Goal: Complete application form

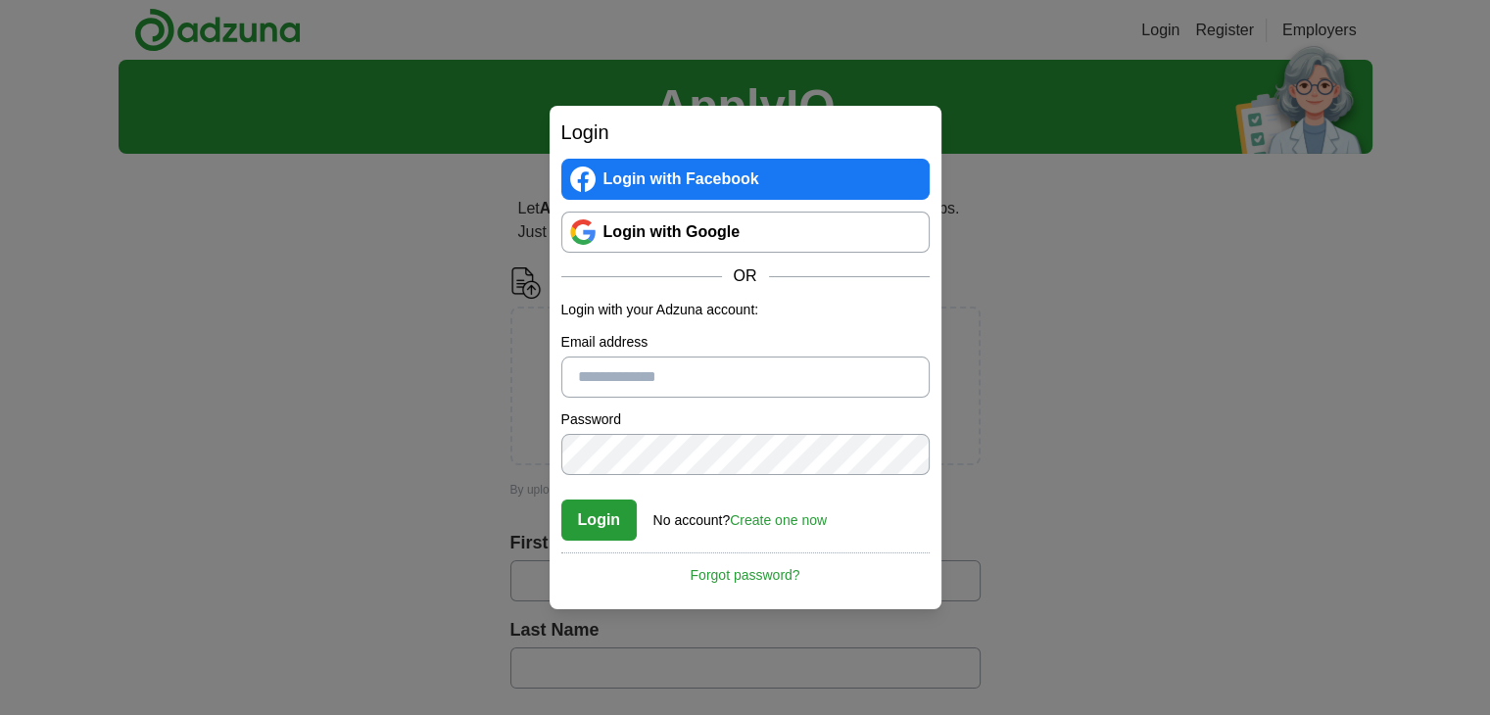
click at [756, 521] on link "Create one now" at bounding box center [778, 520] width 97 height 16
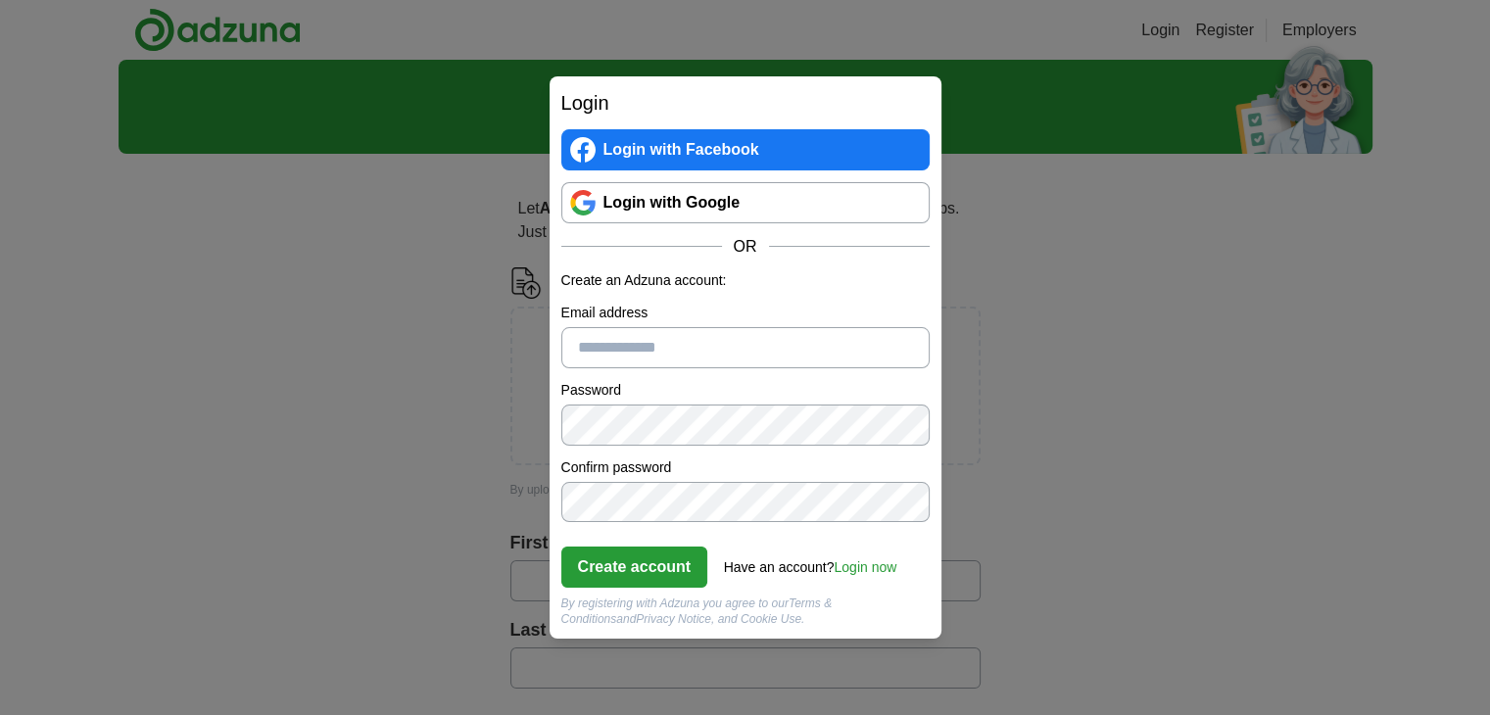
click at [604, 365] on input "Email address" at bounding box center [745, 347] width 368 height 41
type input "**********"
click at [643, 583] on button "Create account" at bounding box center [634, 567] width 147 height 41
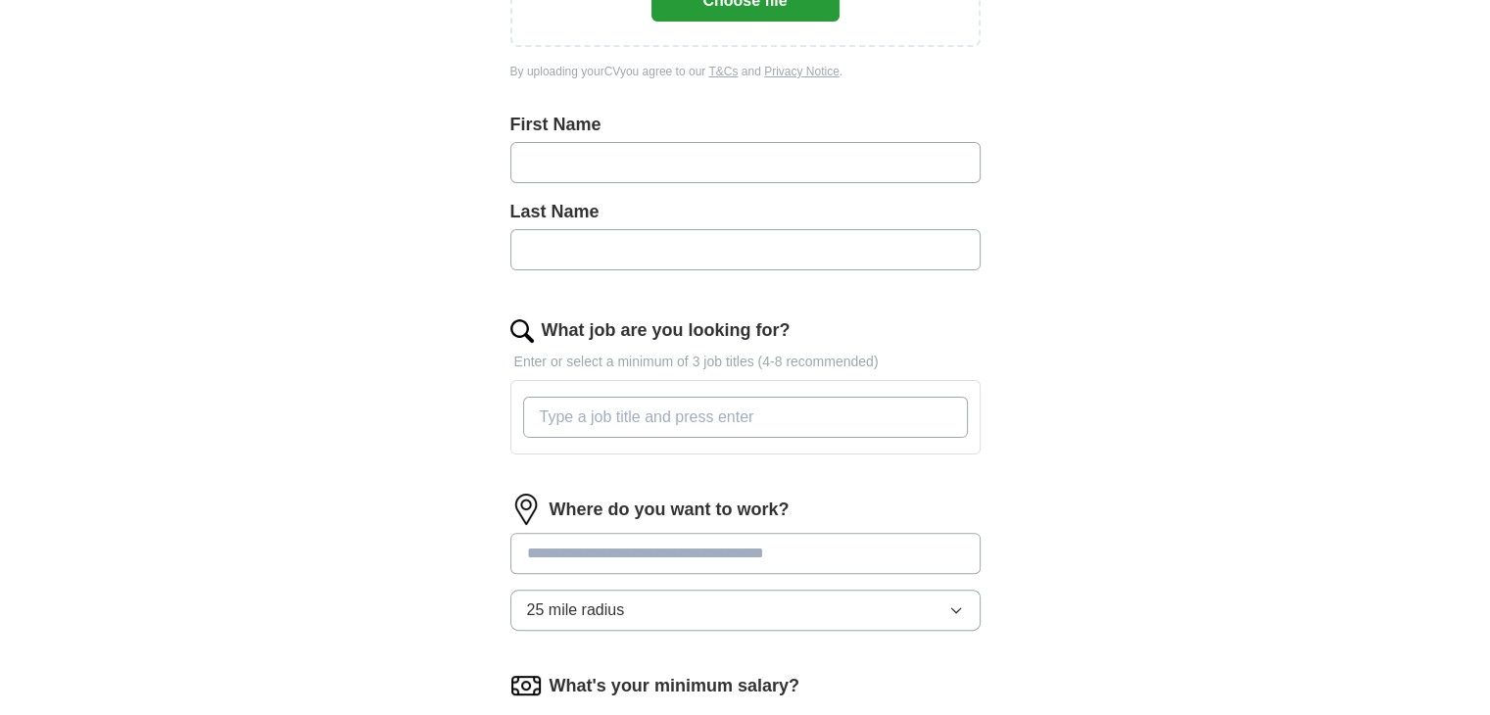
scroll to position [363, 0]
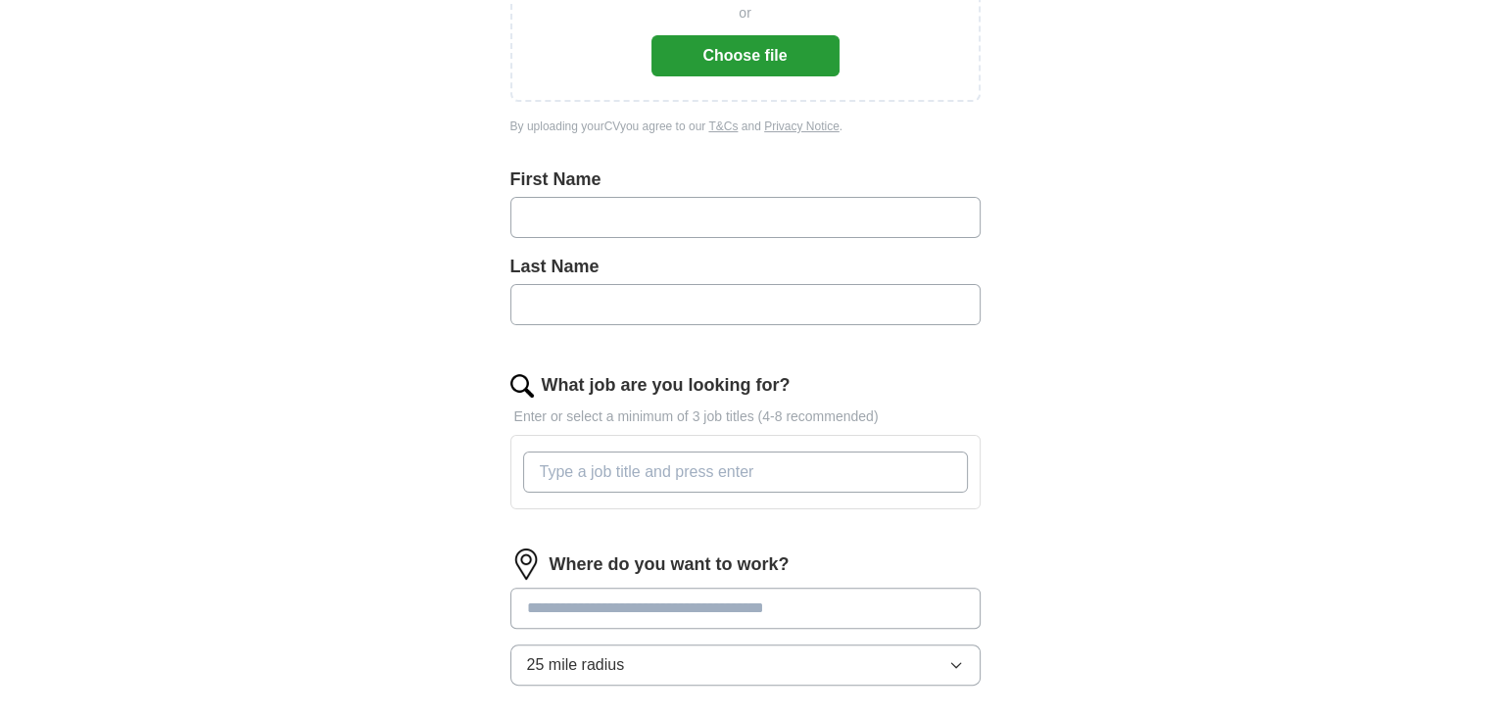
click at [561, 232] on input "text" at bounding box center [745, 217] width 470 height 41
type input "**********"
click at [555, 294] on input "text" at bounding box center [745, 304] width 470 height 41
type input "******"
click at [568, 472] on input "What job are you looking for?" at bounding box center [745, 472] width 445 height 41
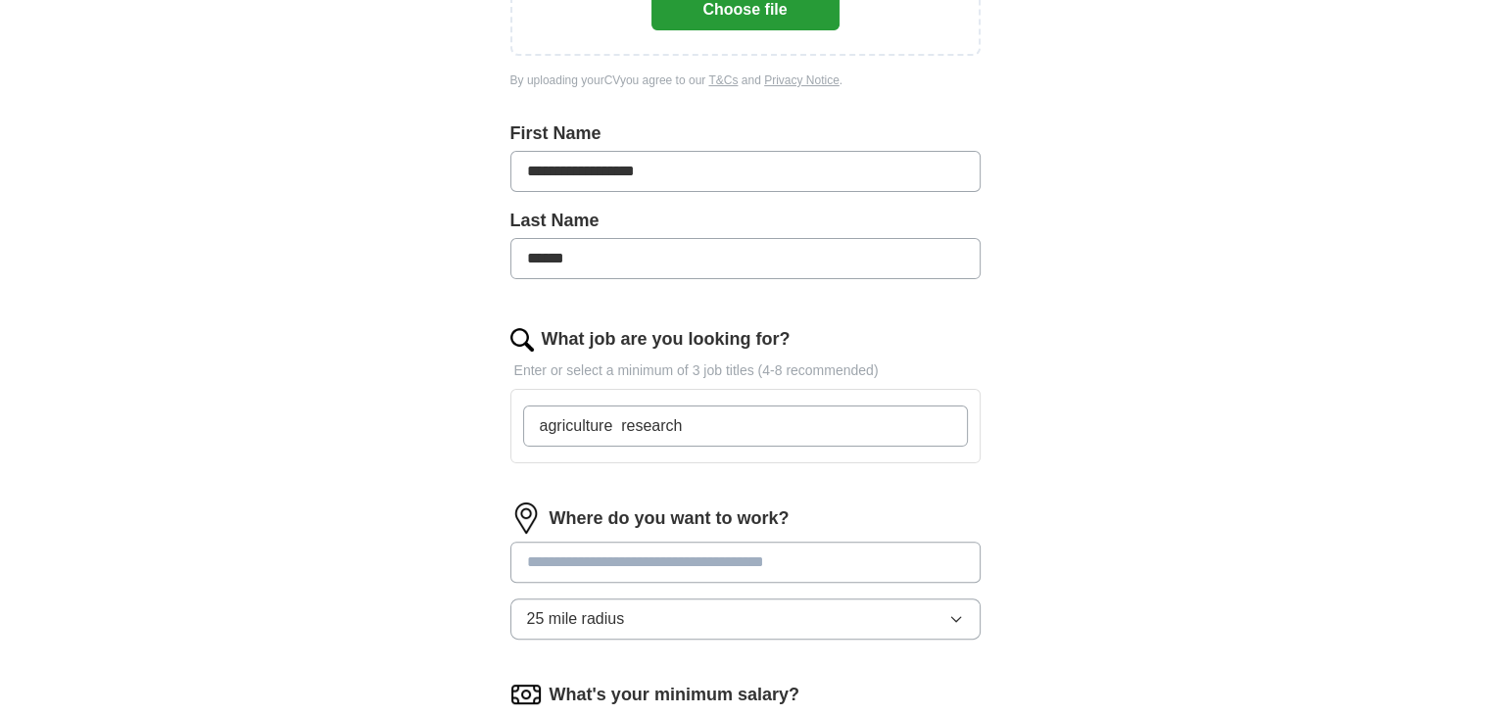
scroll to position [410, 0]
type input "agriculture research"
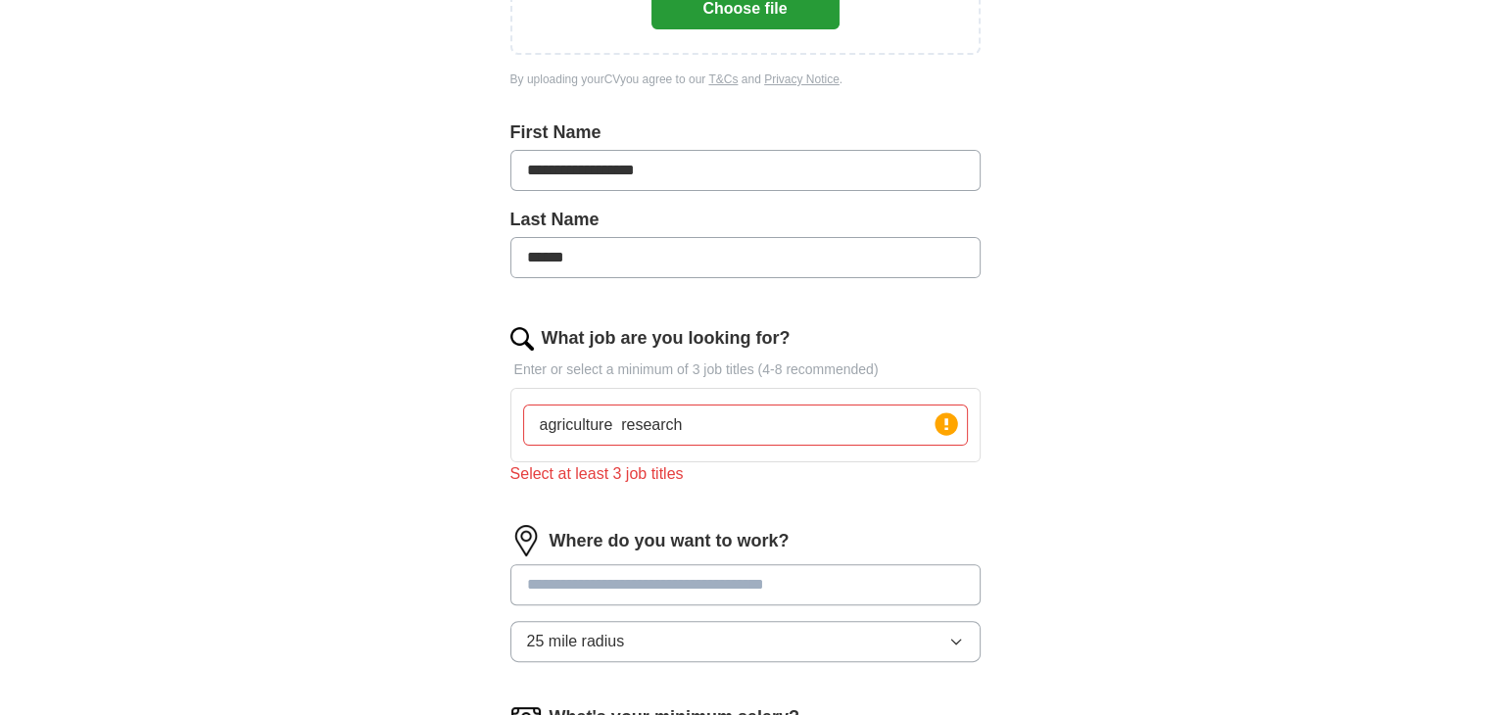
click at [581, 560] on div "Where do you want to work? 25 mile radius" at bounding box center [745, 601] width 470 height 153
click at [584, 585] on input "*****" at bounding box center [745, 584] width 470 height 41
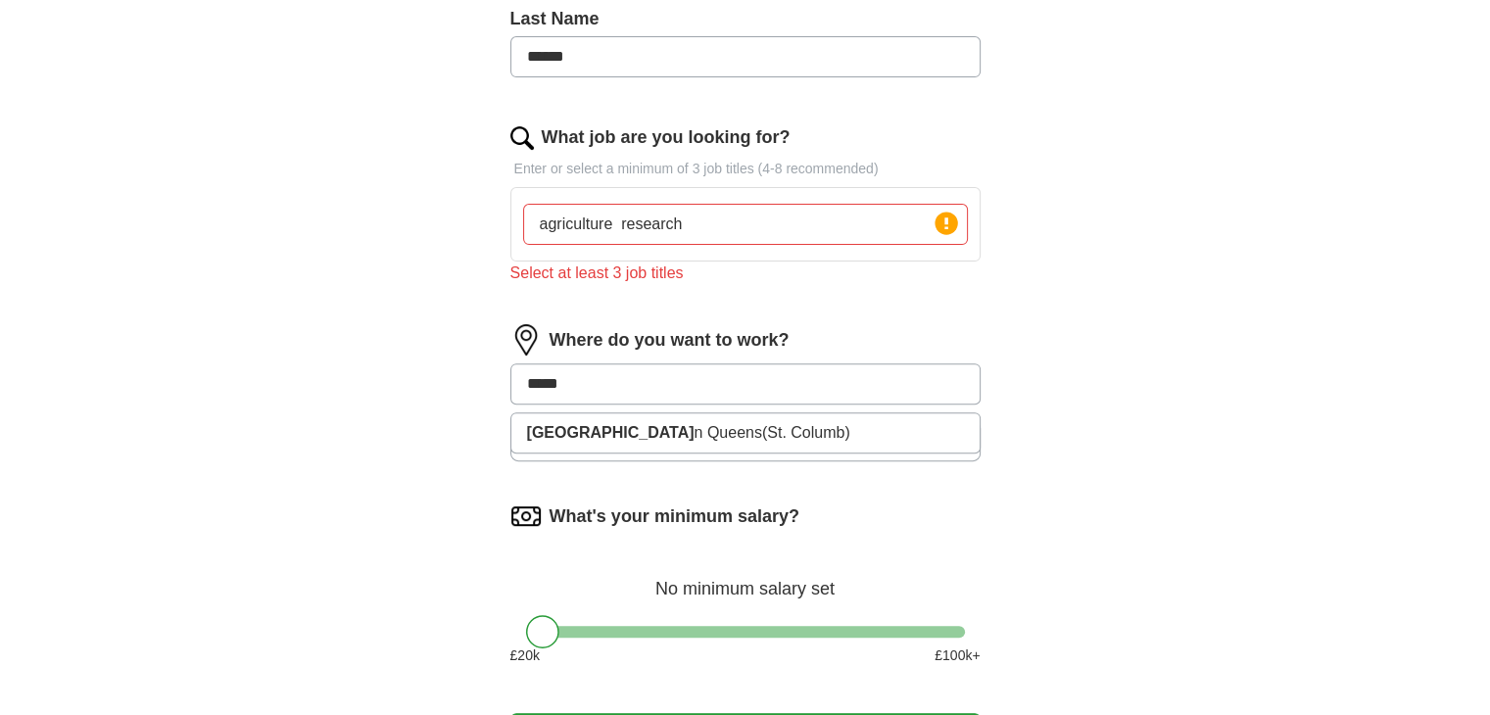
scroll to position [625, 0]
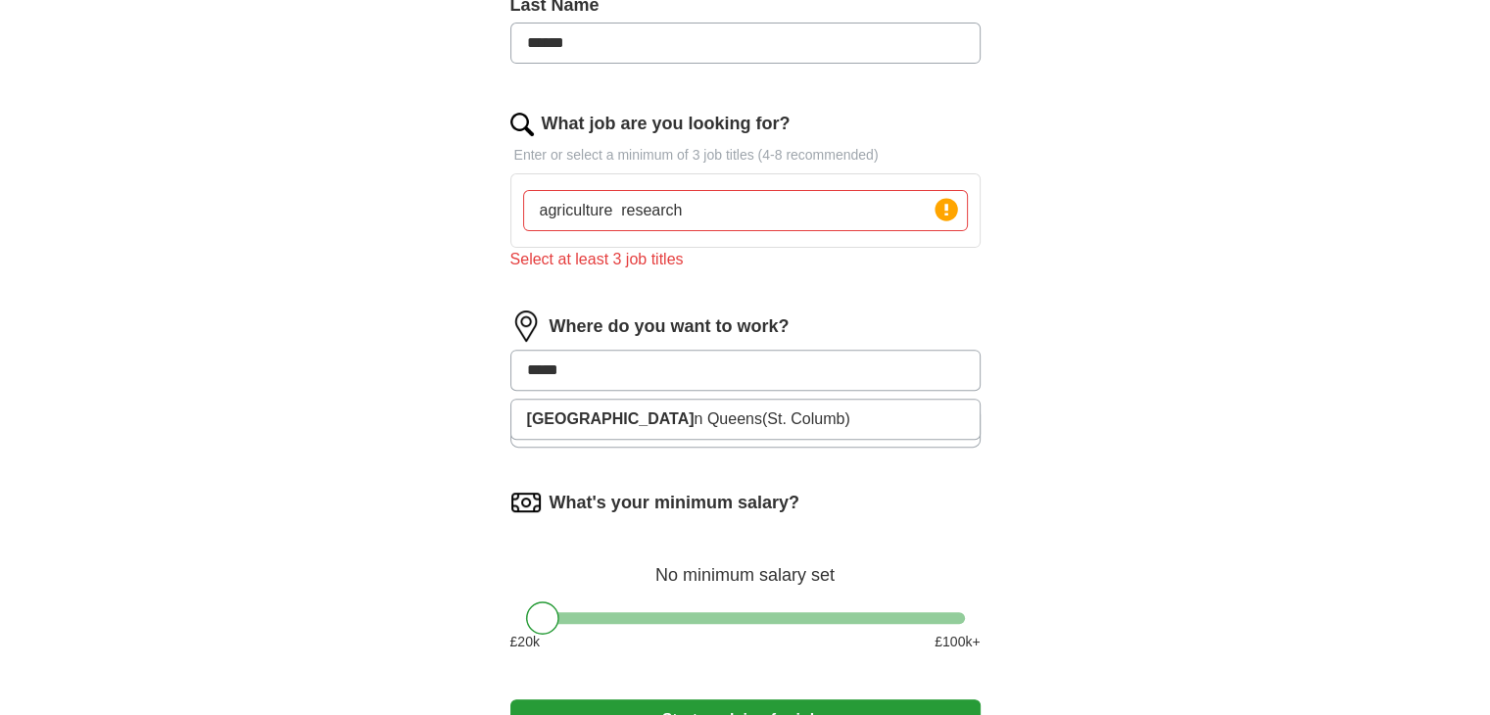
click at [568, 373] on input "*****" at bounding box center [745, 370] width 470 height 41
type input "*"
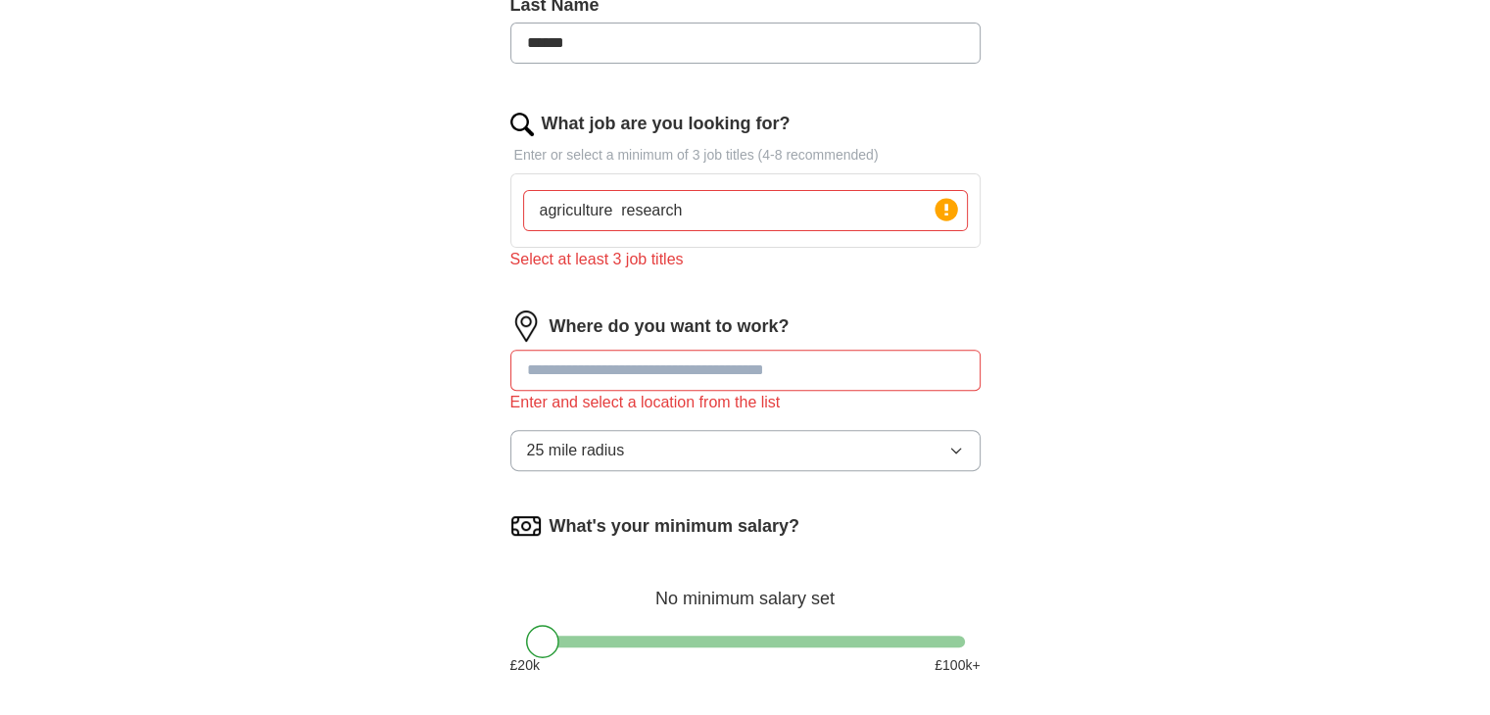
click at [583, 415] on div "Where do you want to work? Enter and select a location from the list 25 mile ra…" at bounding box center [745, 398] width 470 height 176
click at [965, 452] on button "25 mile radius" at bounding box center [745, 450] width 470 height 41
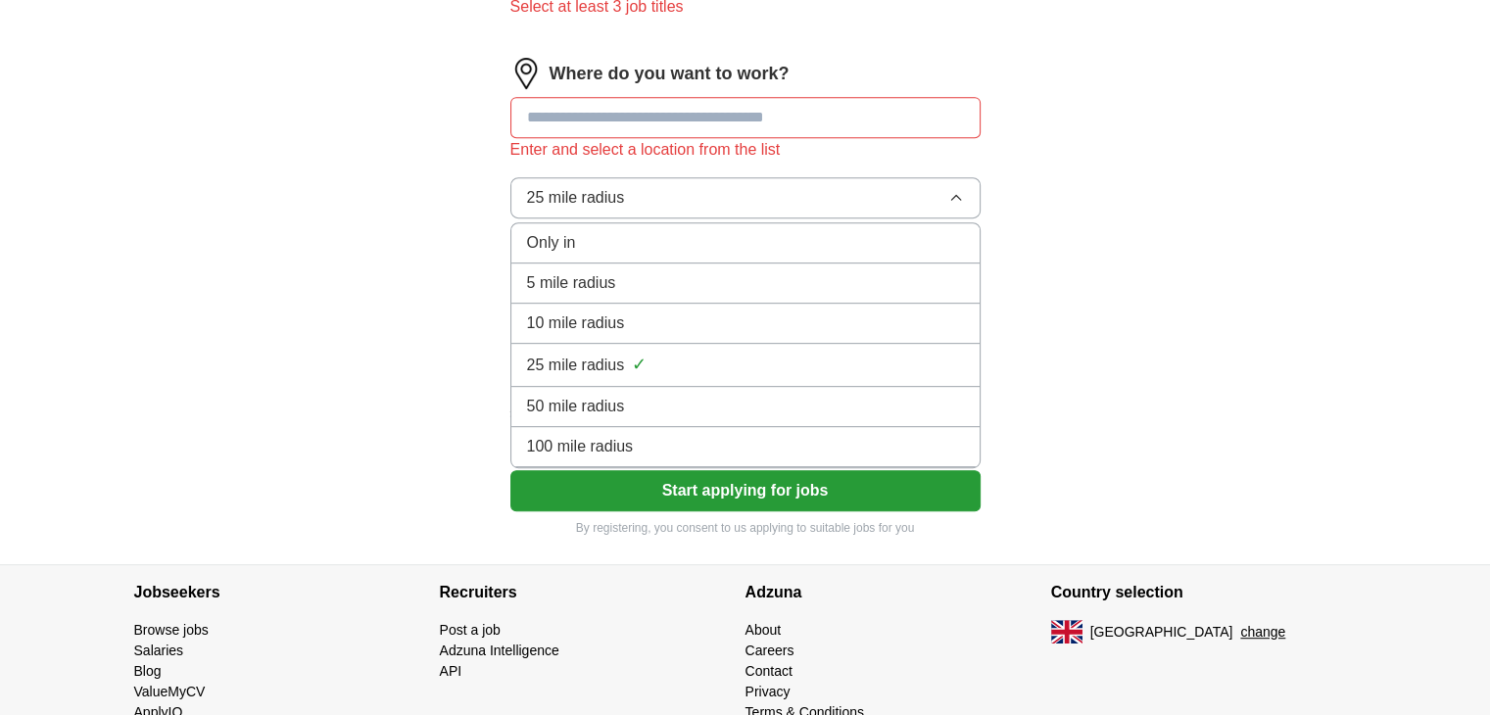
scroll to position [878, 0]
click at [644, 435] on div "100 mile radius" at bounding box center [745, 447] width 437 height 24
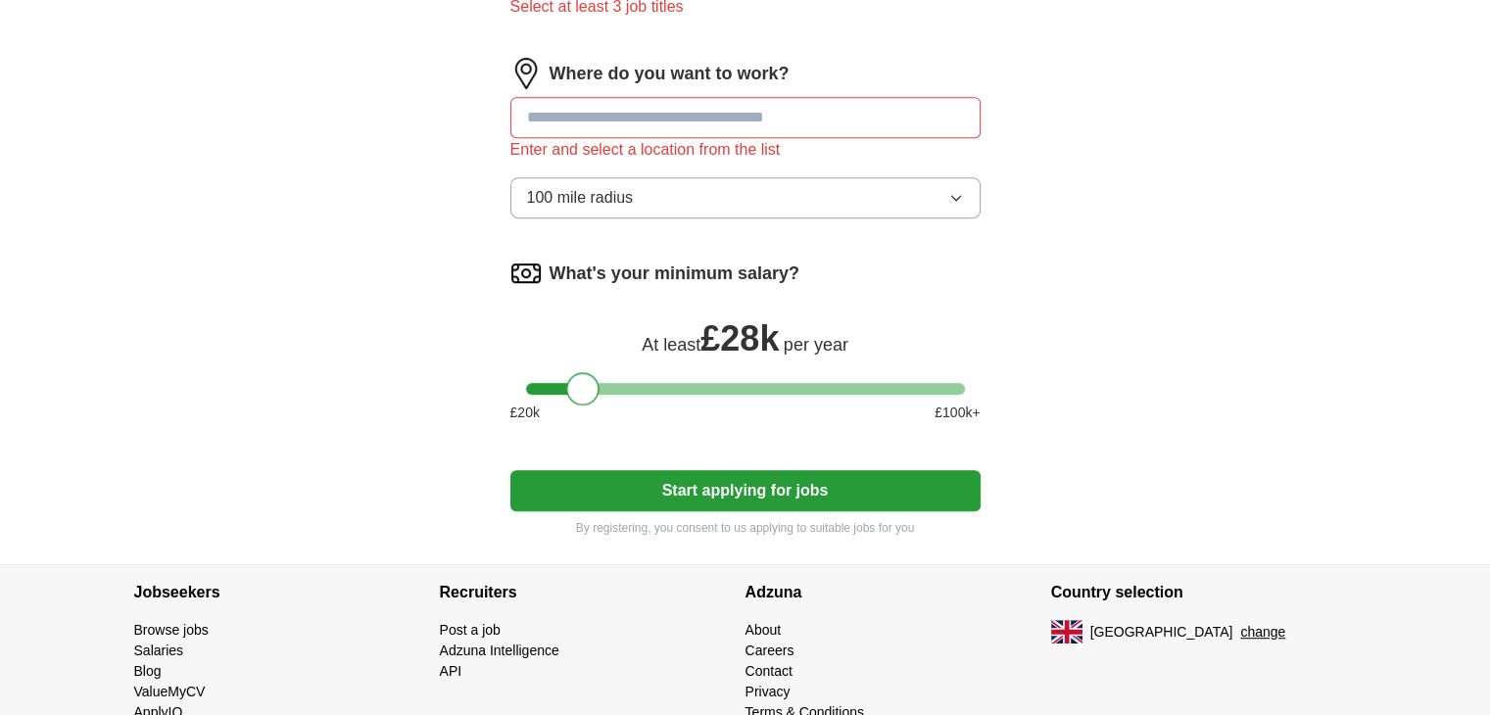
click at [584, 383] on div at bounding box center [745, 389] width 439 height 12
click at [618, 384] on div at bounding box center [745, 389] width 439 height 12
click at [642, 384] on div at bounding box center [745, 389] width 439 height 12
click at [619, 383] on div at bounding box center [745, 389] width 439 height 12
click at [701, 481] on button "Start applying for jobs" at bounding box center [745, 490] width 470 height 41
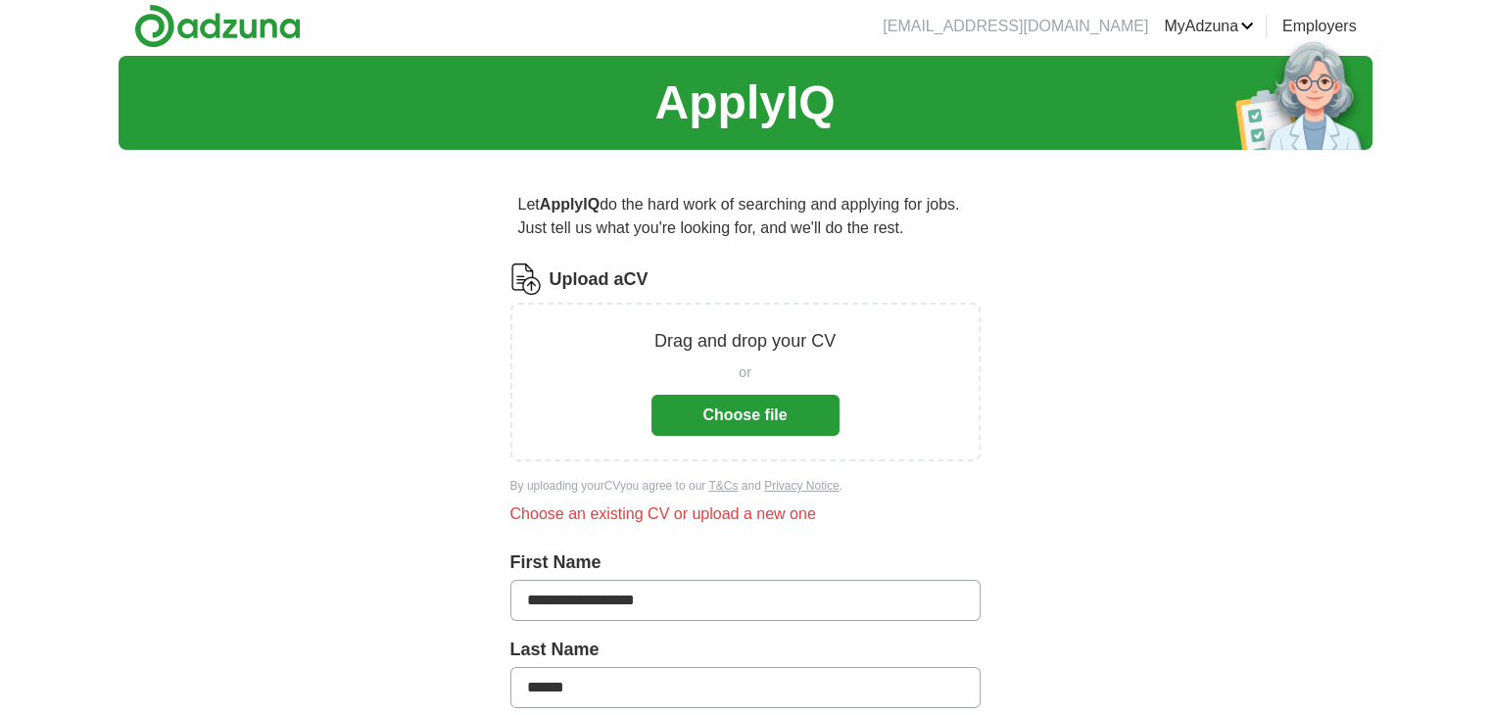
scroll to position [3, 0]
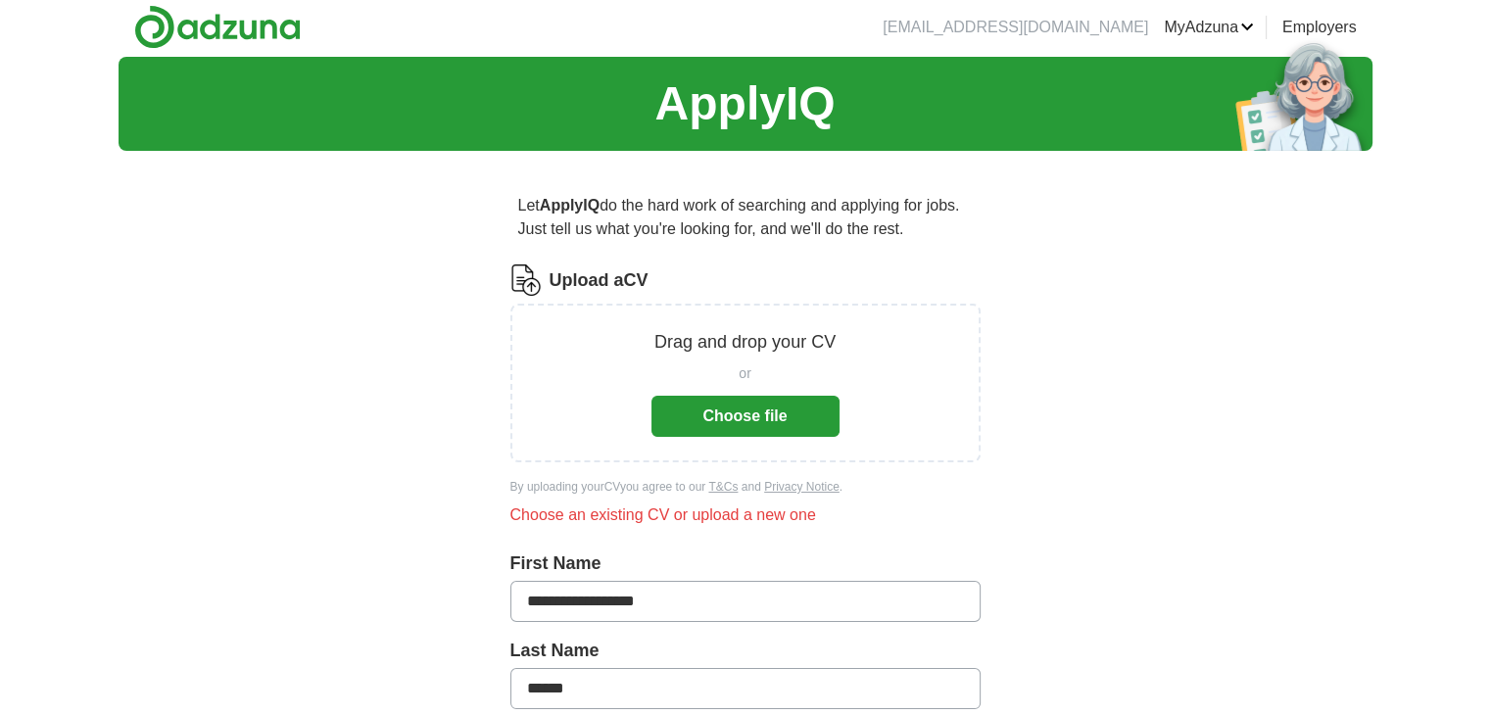
click at [708, 416] on button "Choose file" at bounding box center [745, 416] width 188 height 41
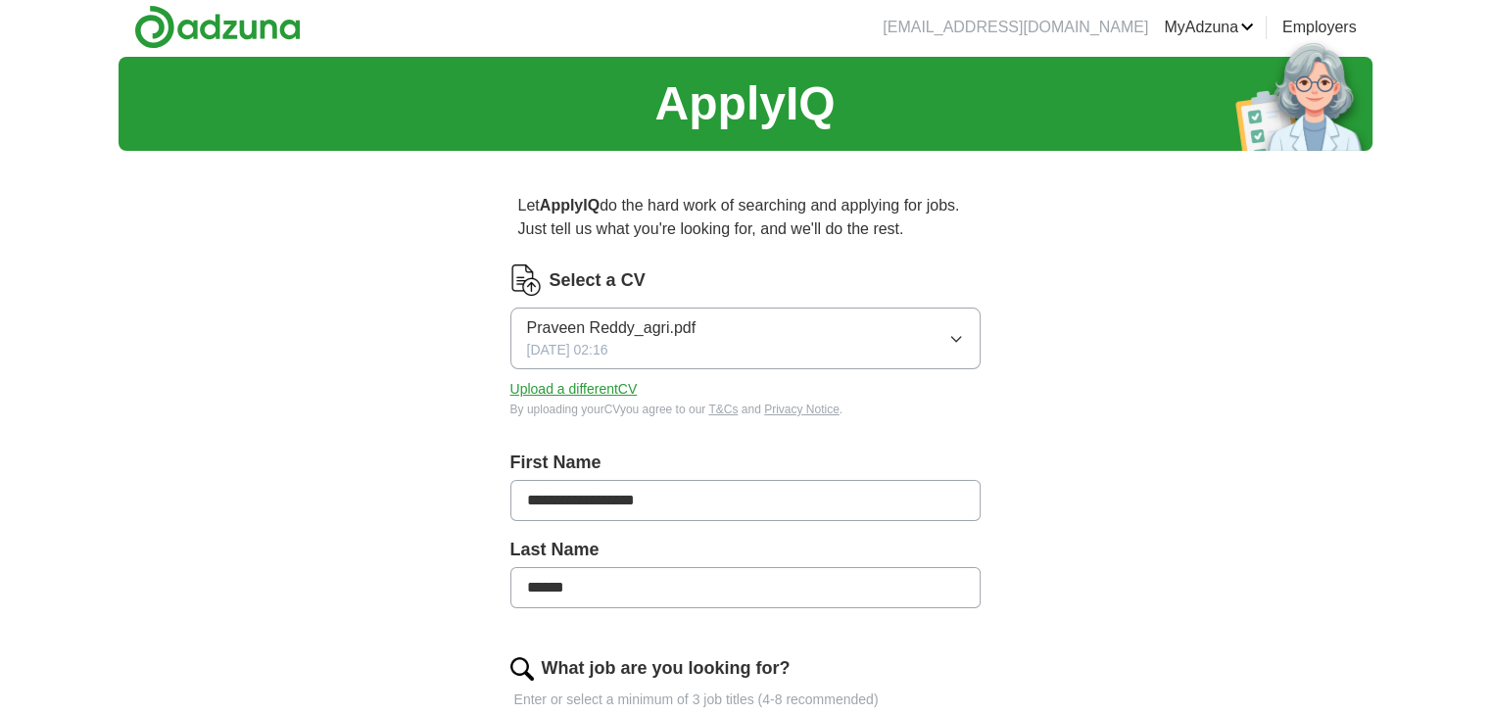
click at [656, 322] on span "Praveen Reddy_agri.pdf" at bounding box center [611, 328] width 169 height 24
click at [946, 334] on button "Praveen Reddy_agri.pdf [DATE] 02:16" at bounding box center [745, 339] width 470 height 62
click at [606, 330] on span "Praveen Reddy_agri.pdf" at bounding box center [611, 328] width 169 height 24
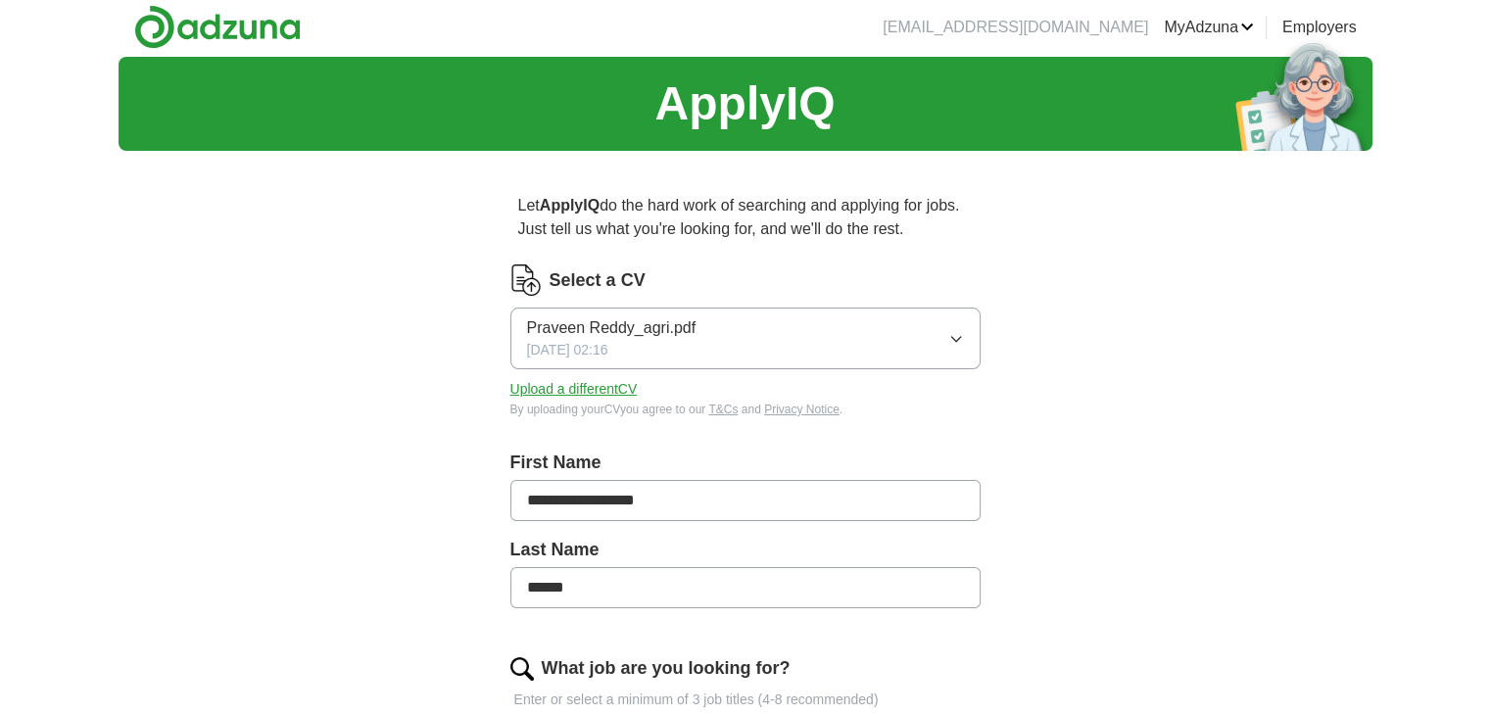
click at [606, 330] on span "Praveen Reddy_agri.pdf" at bounding box center [611, 328] width 169 height 24
click at [585, 393] on span "Praveen Reddy_agri.pdf" at bounding box center [611, 396] width 169 height 24
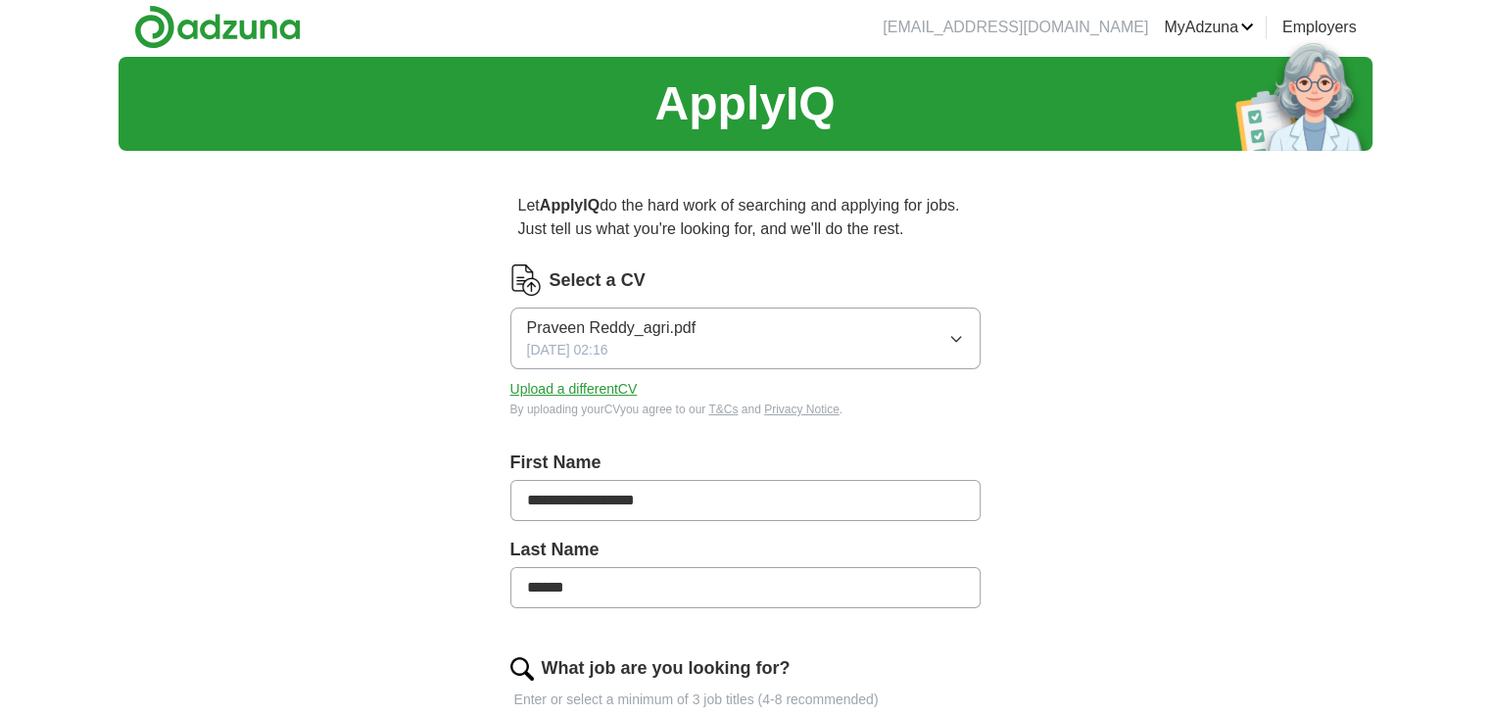
click at [585, 393] on button "Upload a different CV" at bounding box center [573, 389] width 127 height 21
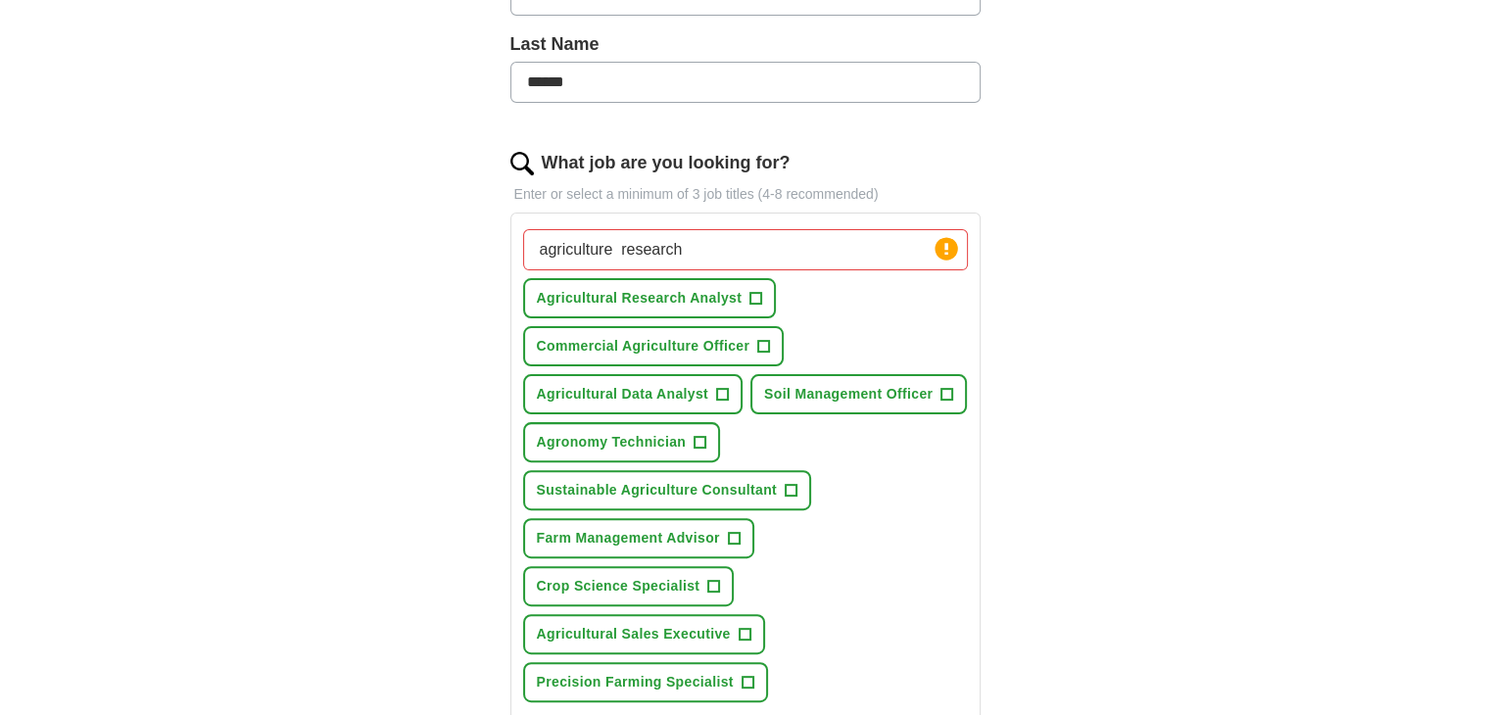
scroll to position [511, 0]
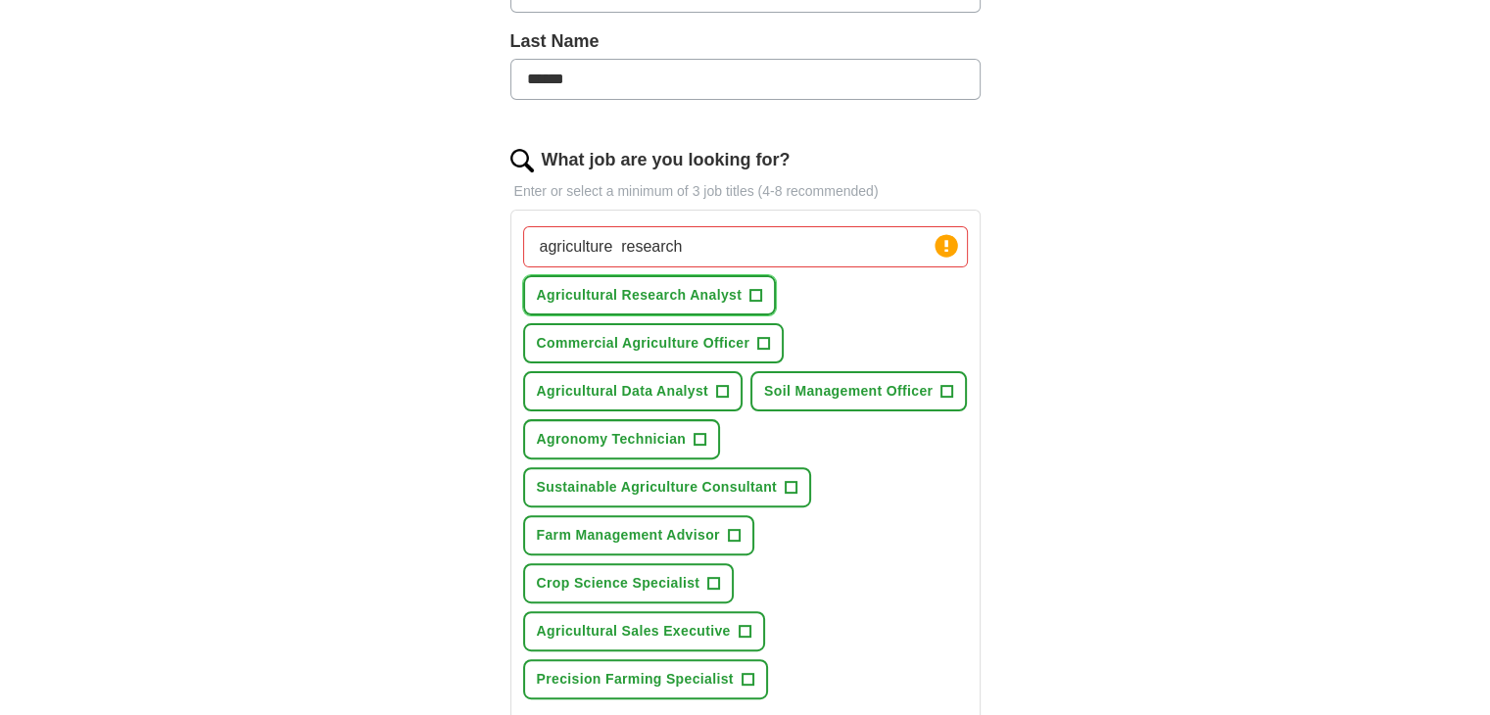
click at [750, 291] on span "+" at bounding box center [756, 296] width 12 height 16
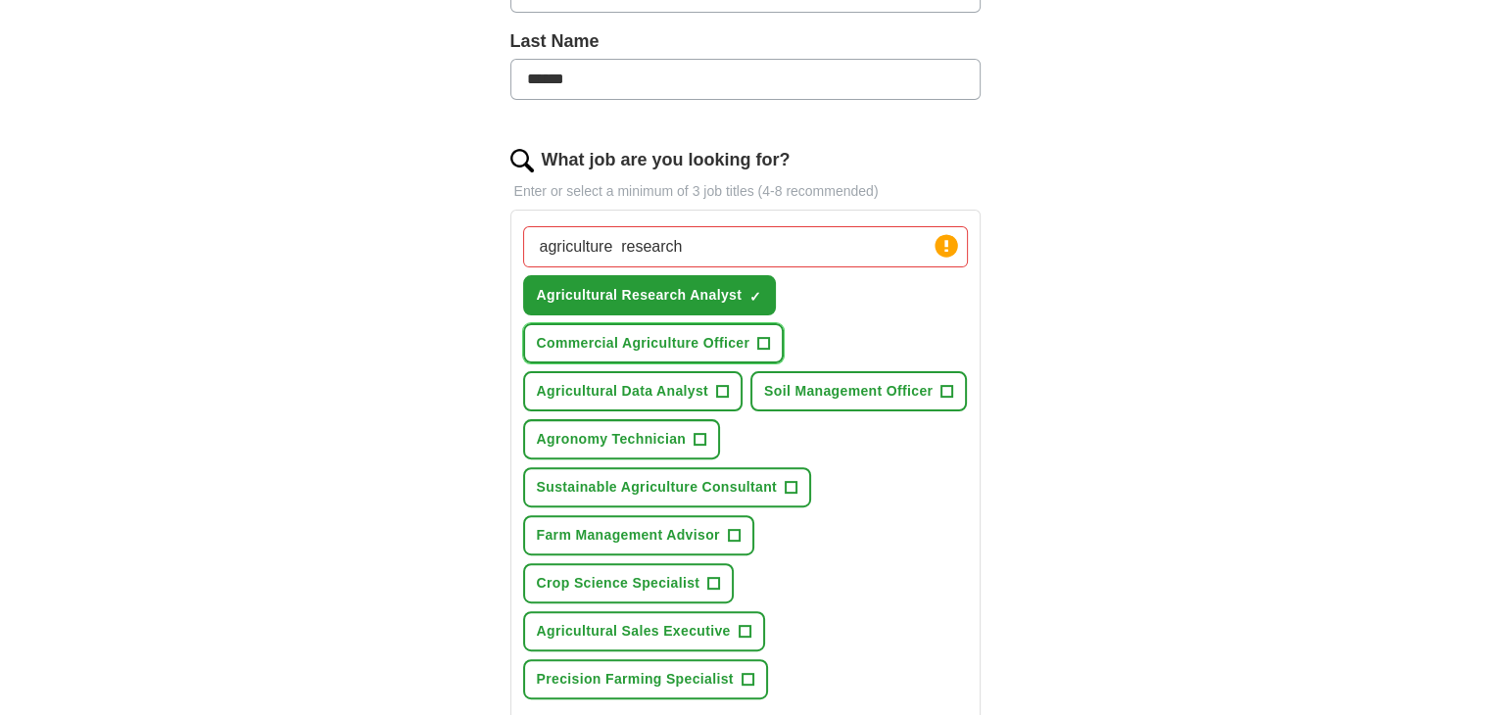
click at [760, 338] on span "+" at bounding box center [764, 344] width 12 height 16
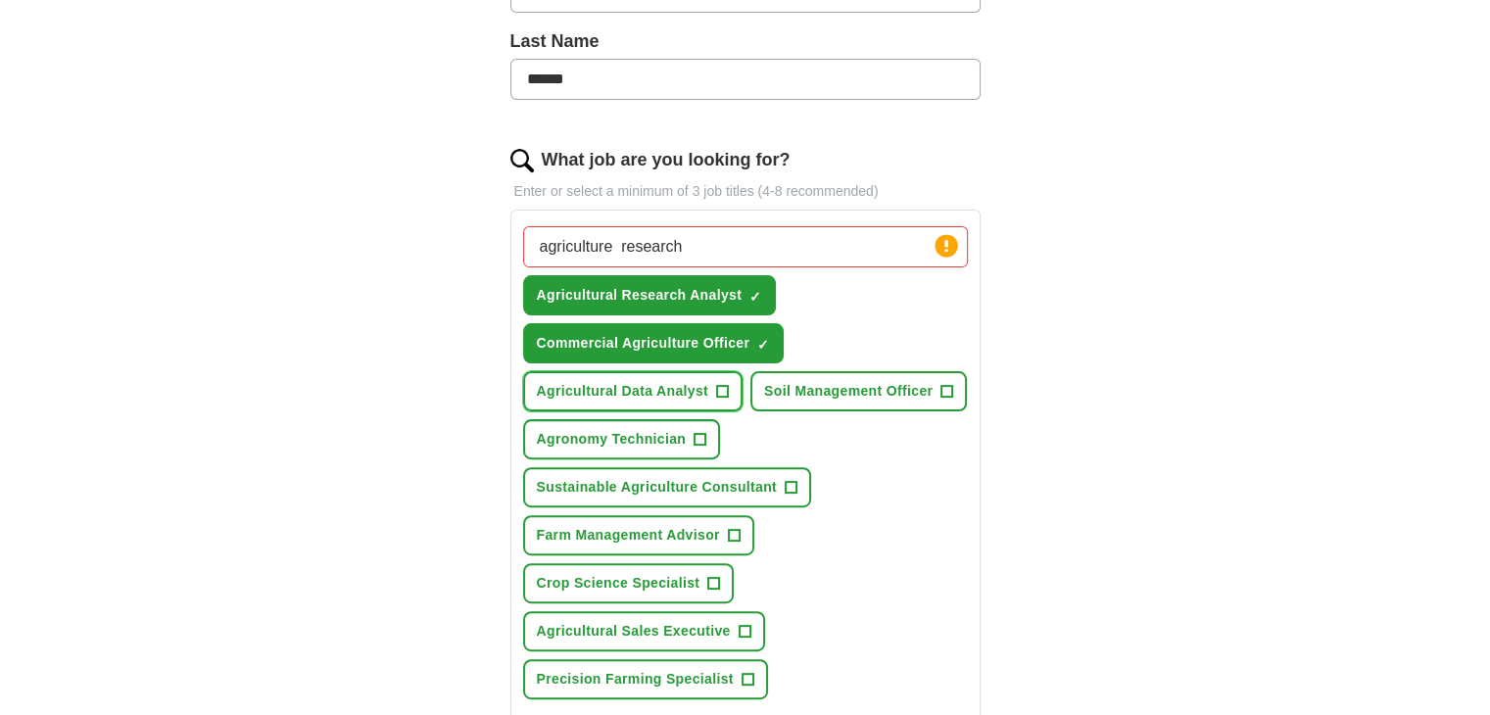
click at [698, 385] on span "Agricultural Data Analyst" at bounding box center [623, 391] width 172 height 21
click at [805, 381] on span "Soil Management Officer" at bounding box center [848, 391] width 168 height 21
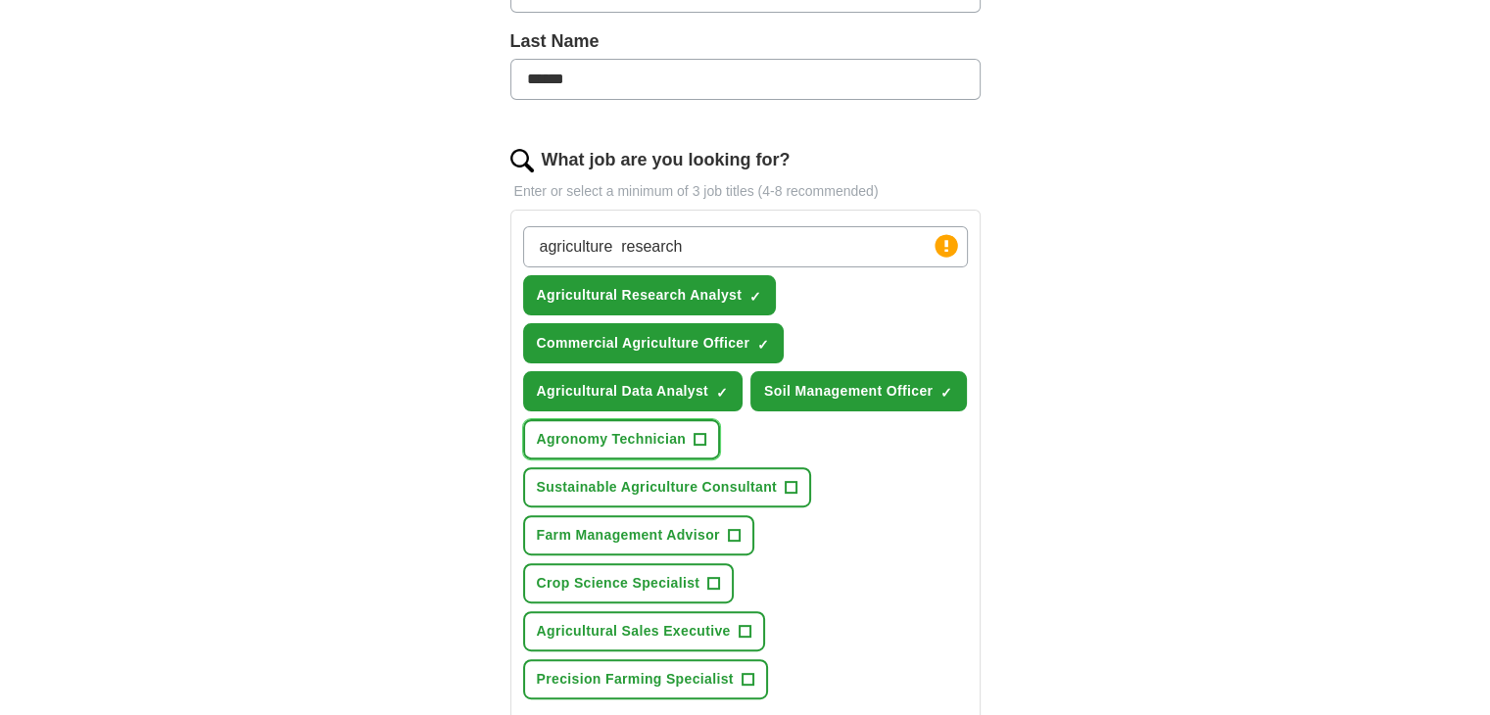
click at [652, 447] on button "Agronomy Technician +" at bounding box center [622, 439] width 198 height 40
click at [658, 470] on button "Sustainable Agriculture Consultant +" at bounding box center [667, 487] width 289 height 40
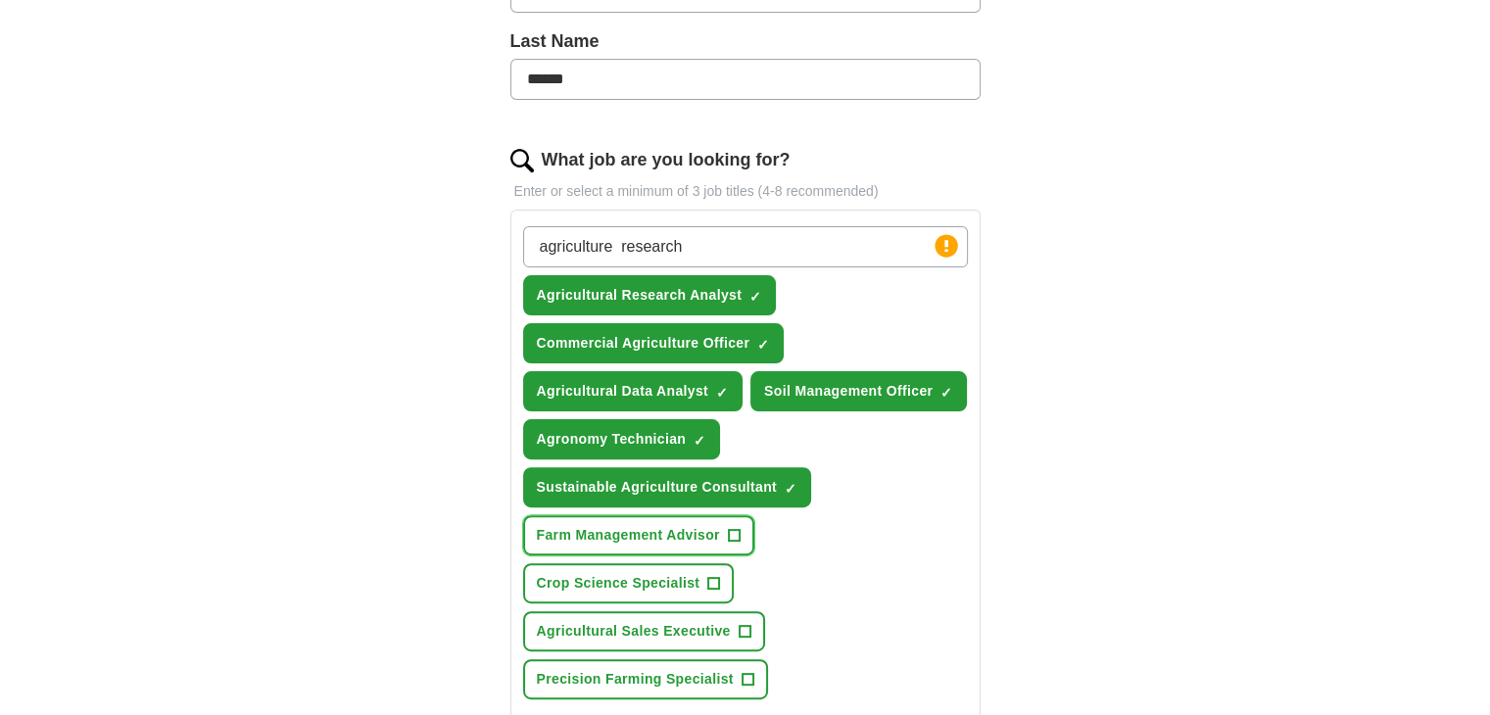
click at [657, 527] on span "Farm Management Advisor" at bounding box center [628, 535] width 183 height 21
click at [656, 573] on span "Crop Science Specialist" at bounding box center [619, 583] width 164 height 21
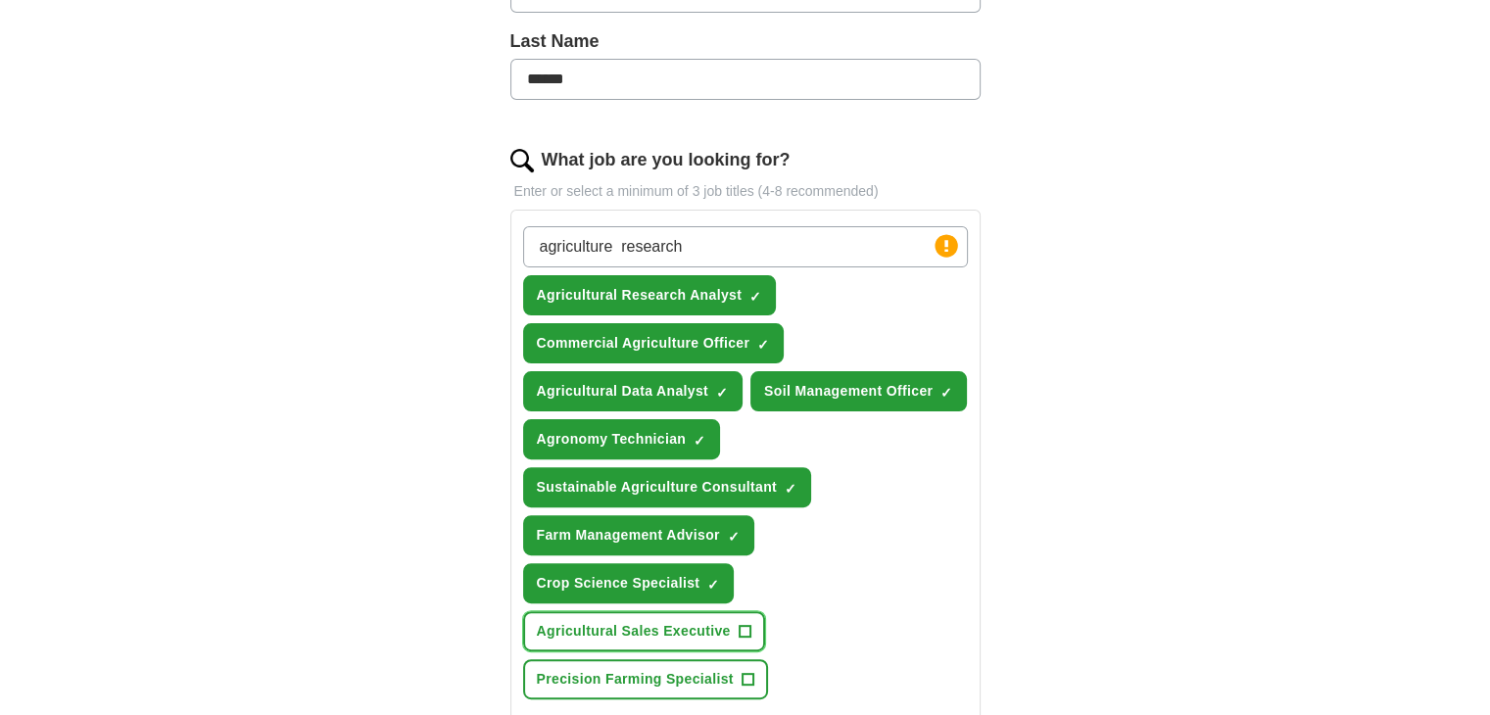
click at [654, 636] on button "Agricultural Sales Executive +" at bounding box center [644, 631] width 242 height 40
click at [654, 669] on span "Precision Farming Specialist" at bounding box center [635, 679] width 197 height 21
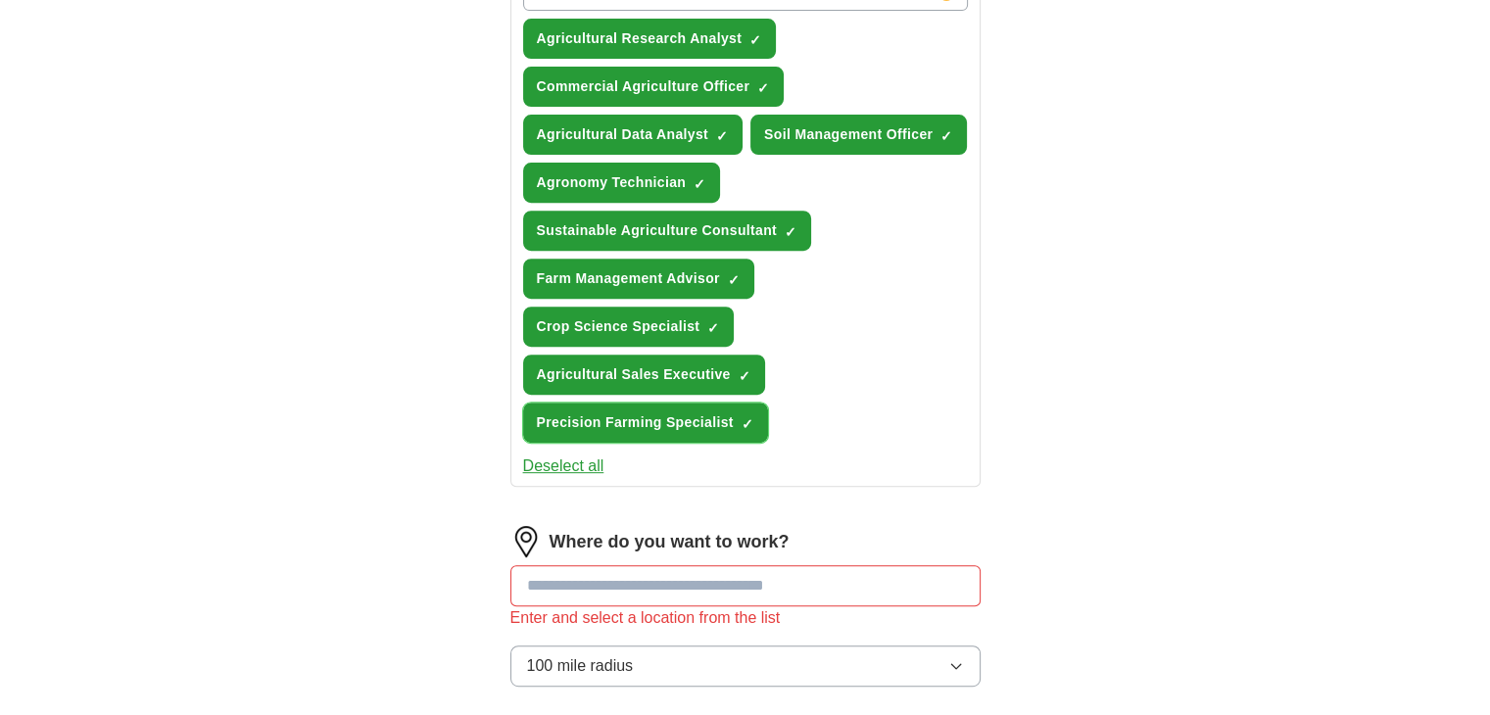
scroll to position [770, 0]
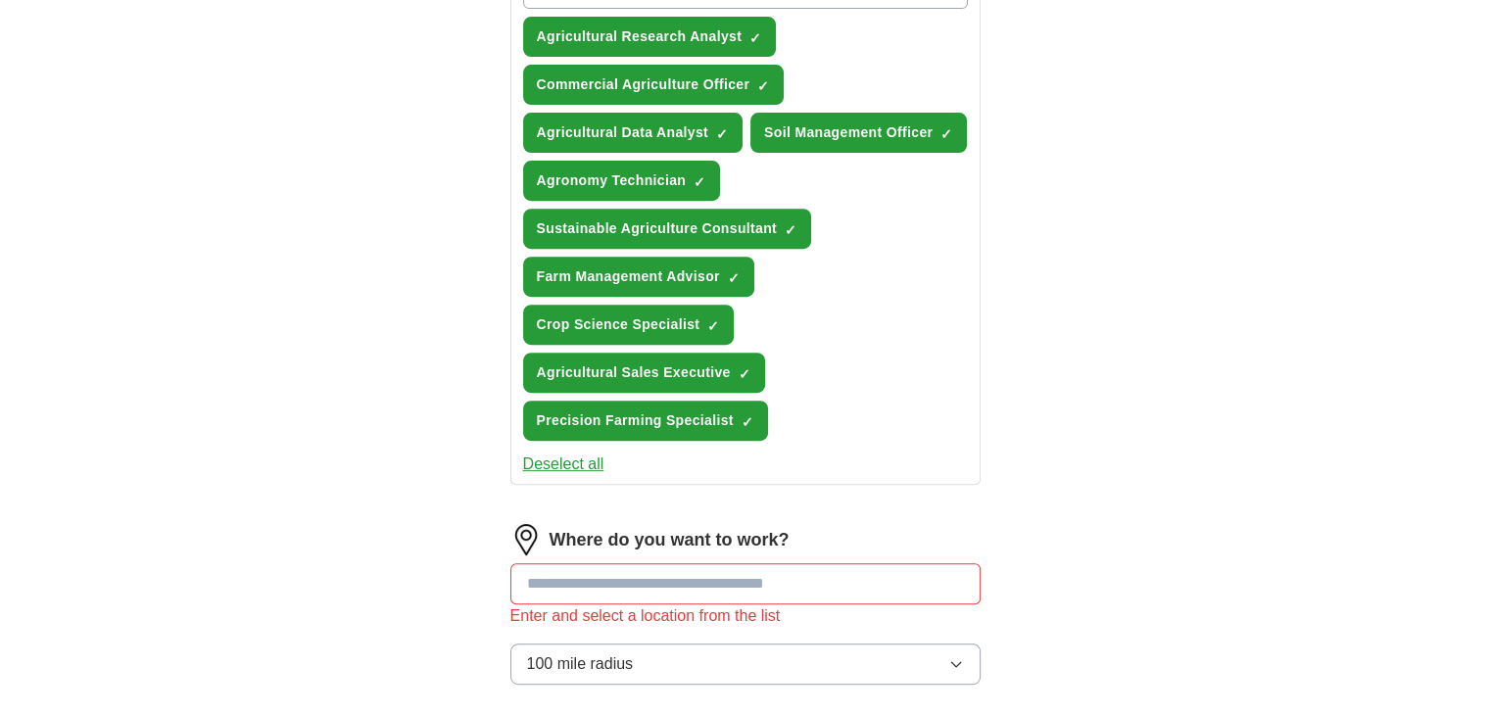
click at [607, 577] on input at bounding box center [745, 583] width 470 height 41
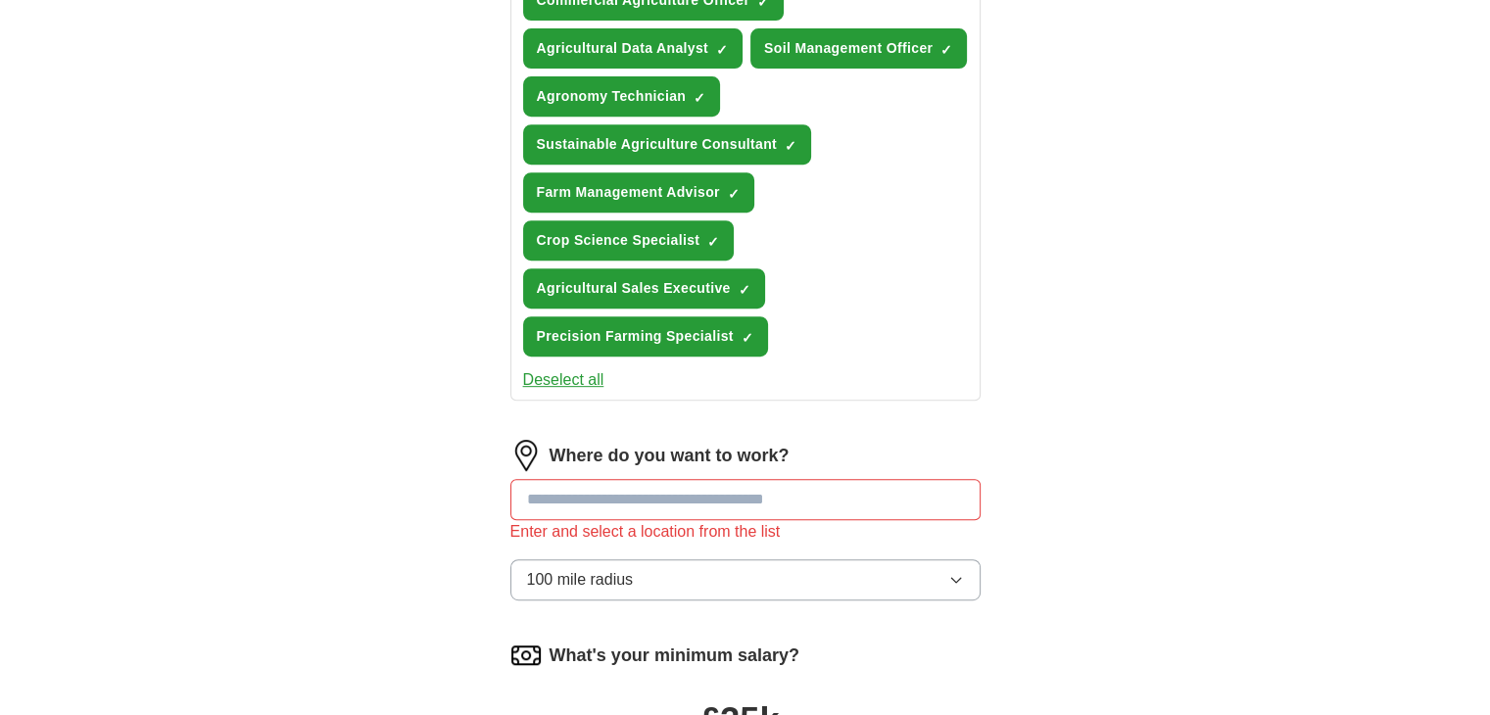
scroll to position [854, 0]
click at [579, 485] on input at bounding box center [745, 499] width 470 height 41
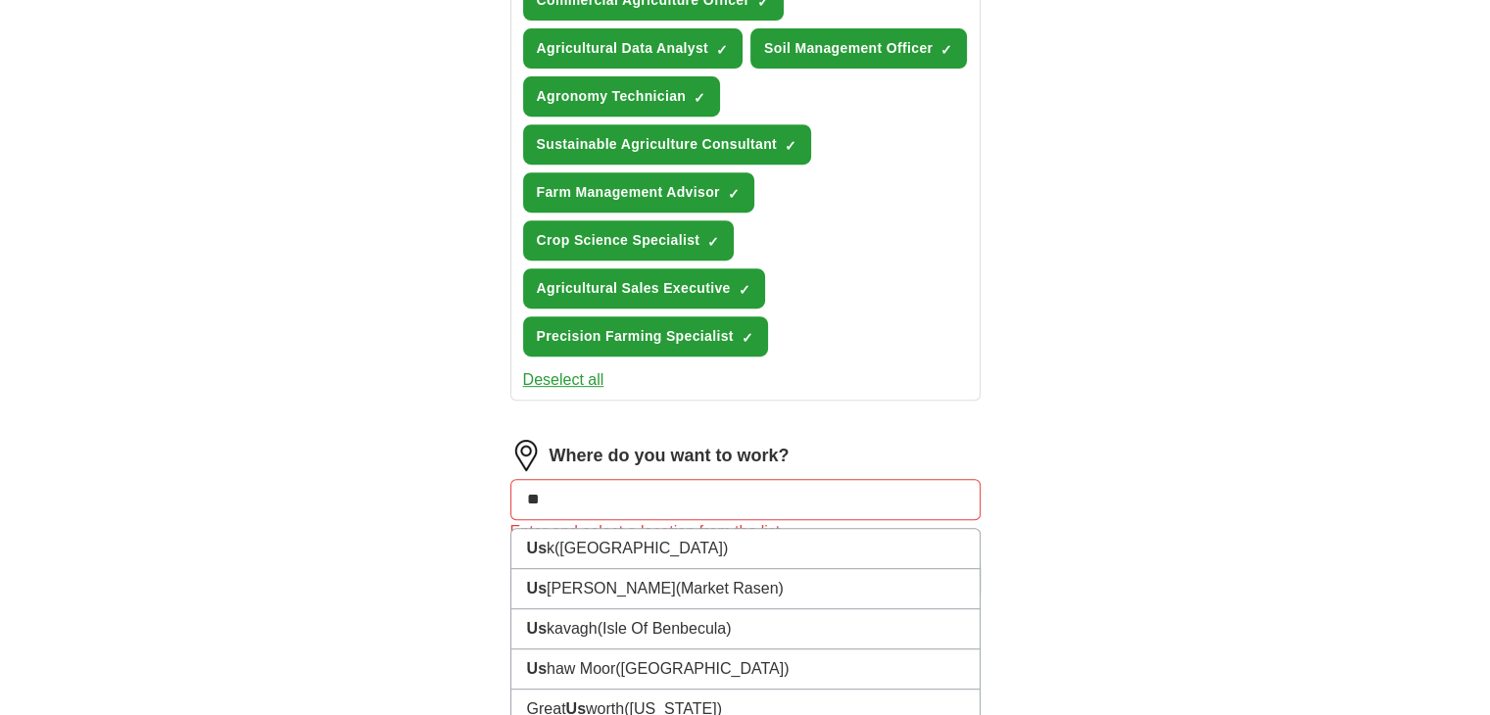
type input "*"
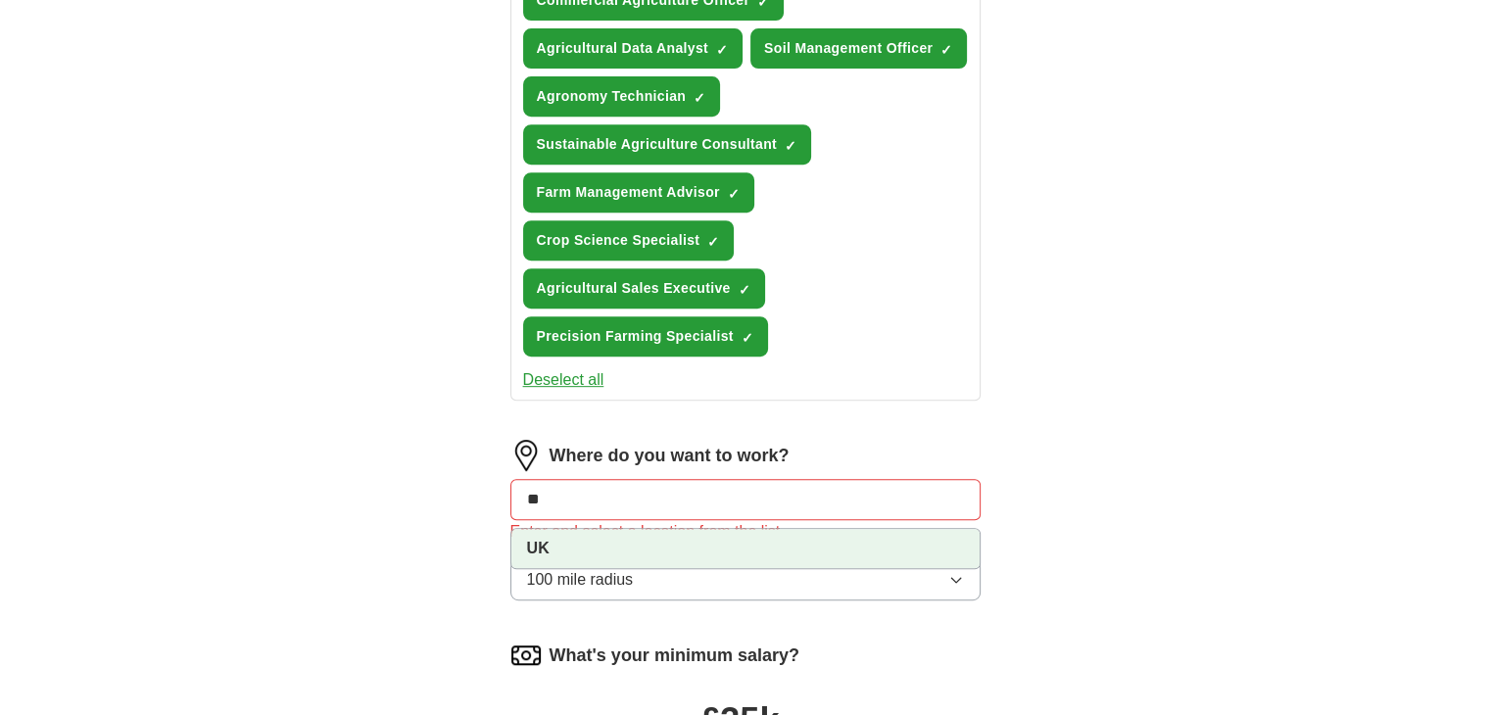
type input "*"
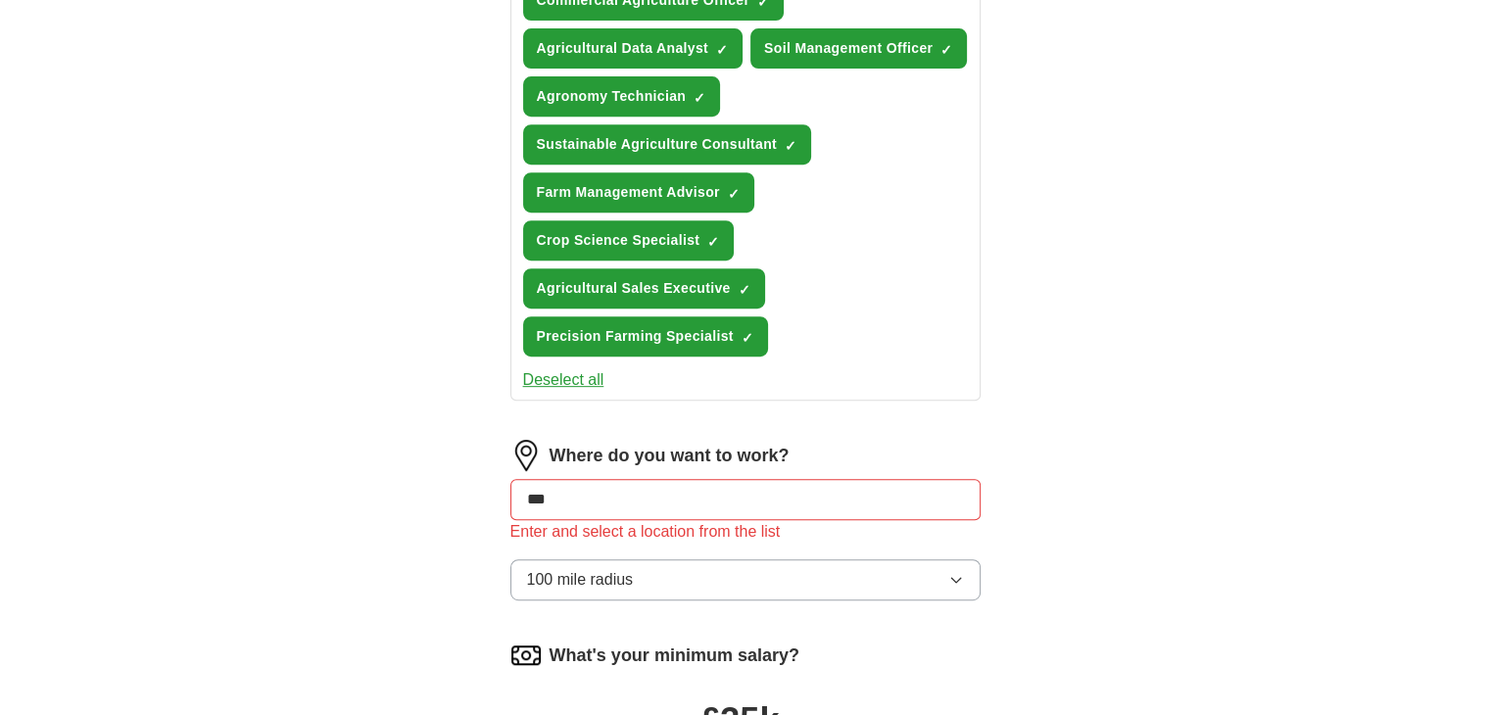
click at [577, 568] on span "100 mile radius" at bounding box center [580, 580] width 107 height 24
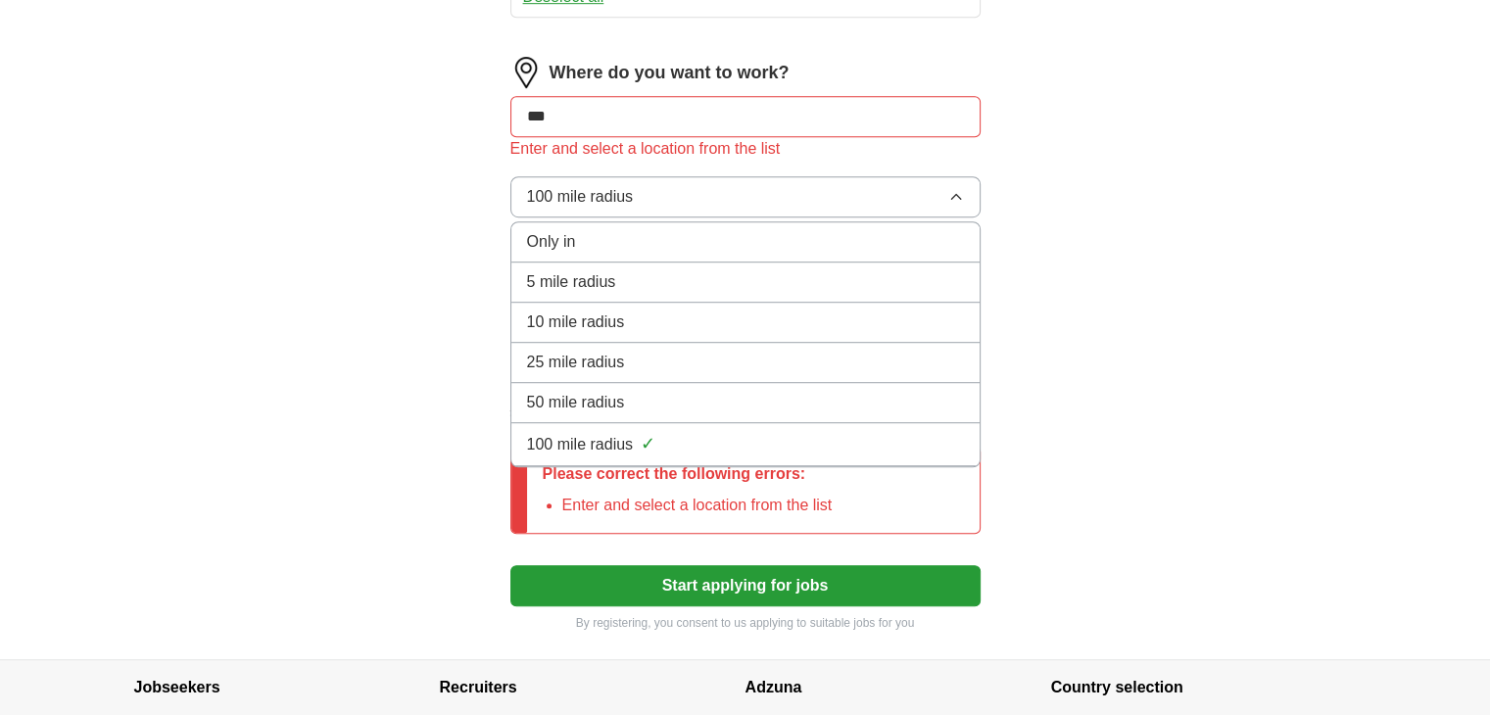
scroll to position [1287, 0]
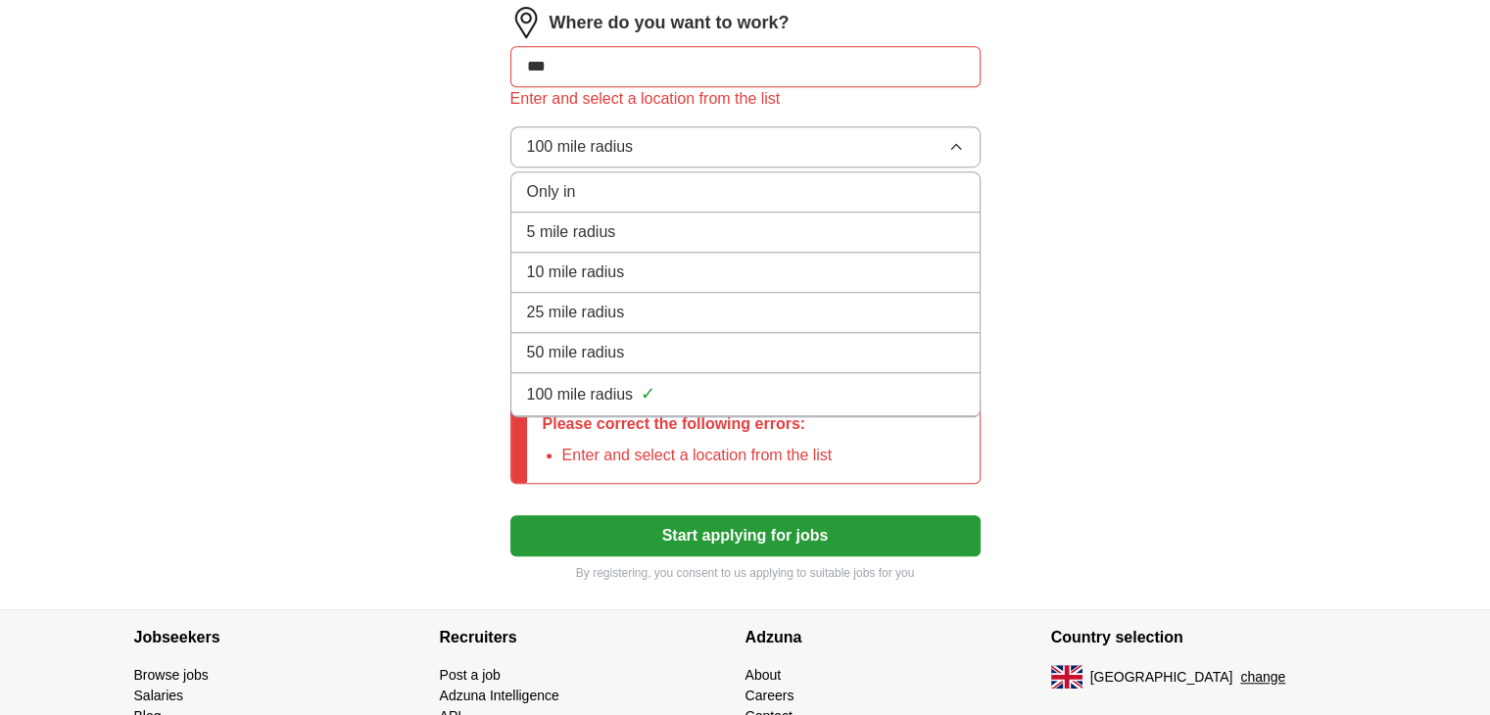
click at [554, 388] on span "100 mile radius" at bounding box center [580, 395] width 107 height 24
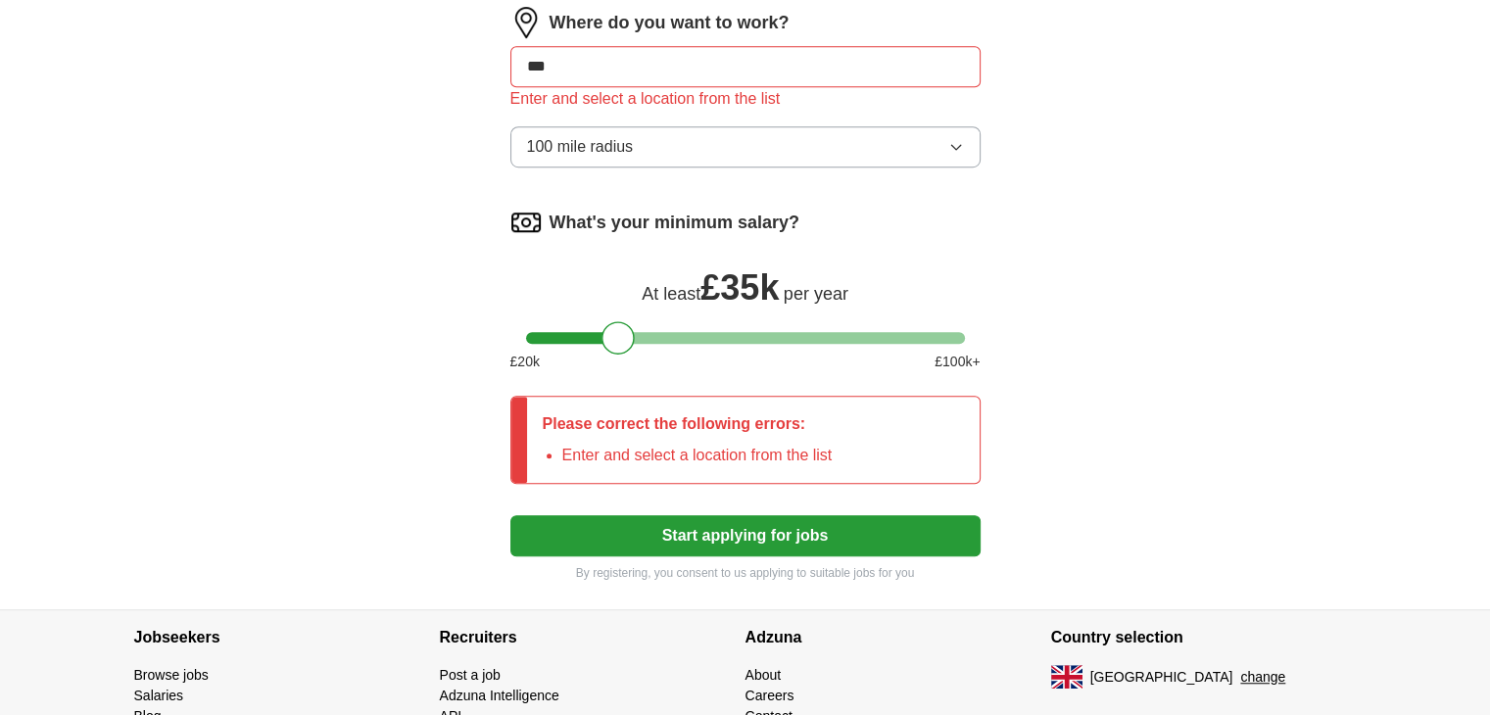
scroll to position [1038, 0]
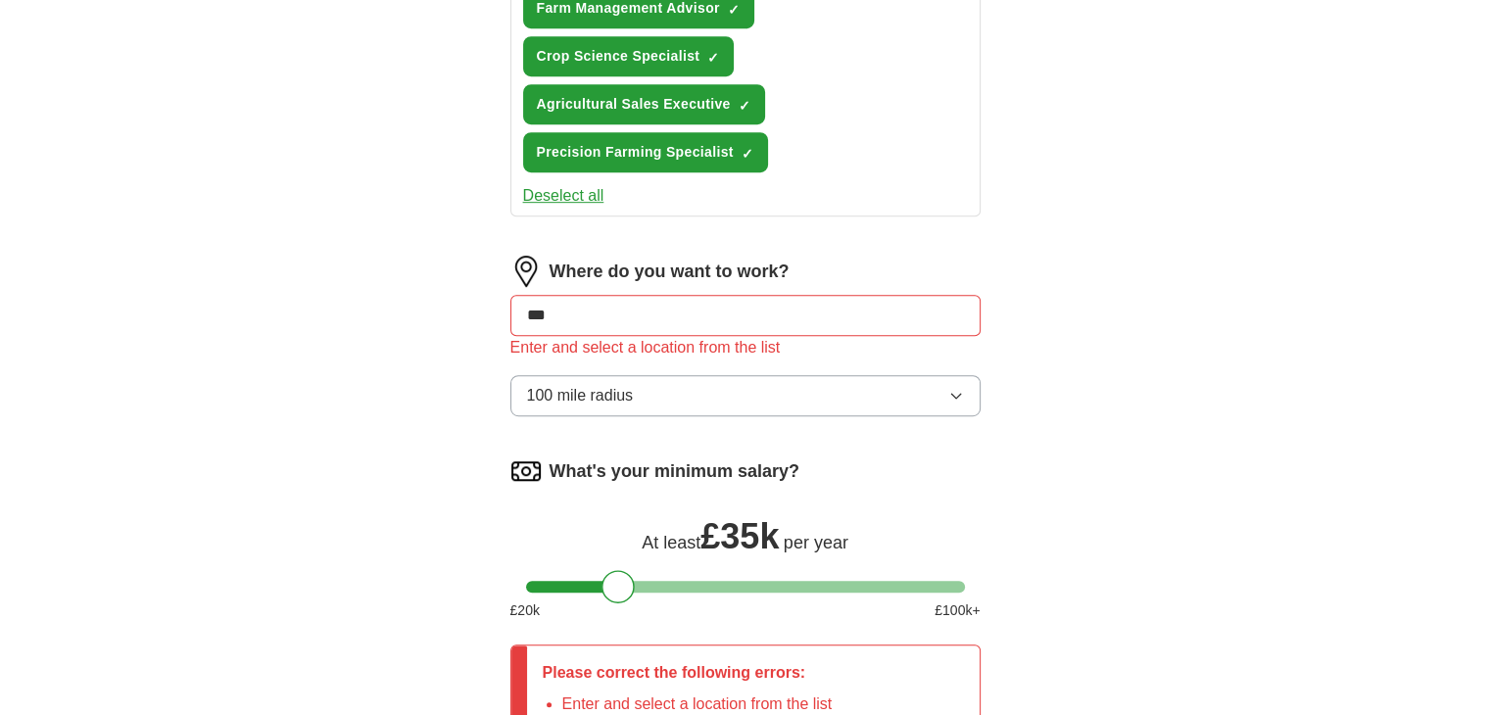
click at [588, 310] on input "***" at bounding box center [745, 315] width 470 height 41
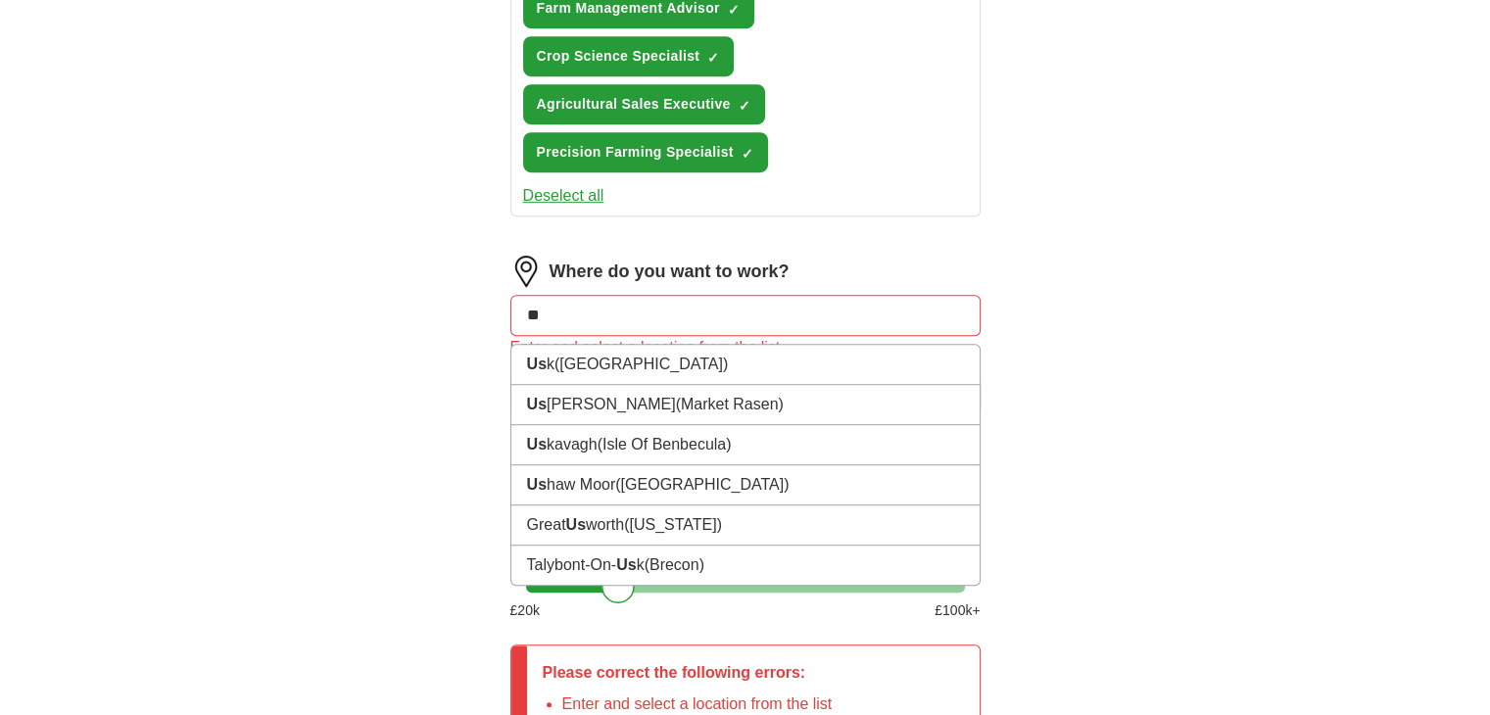
type input "*"
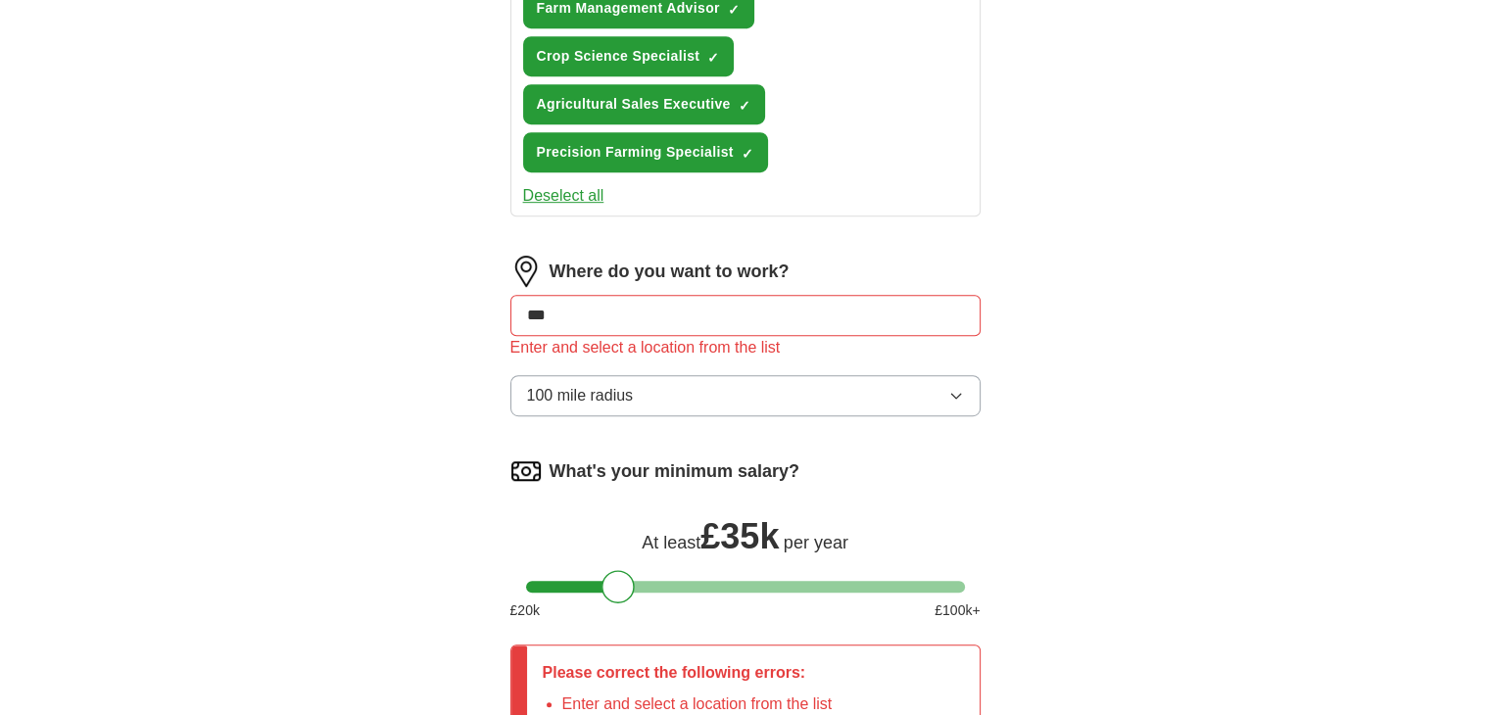
click at [588, 313] on input "***" at bounding box center [745, 315] width 470 height 41
type input "**"
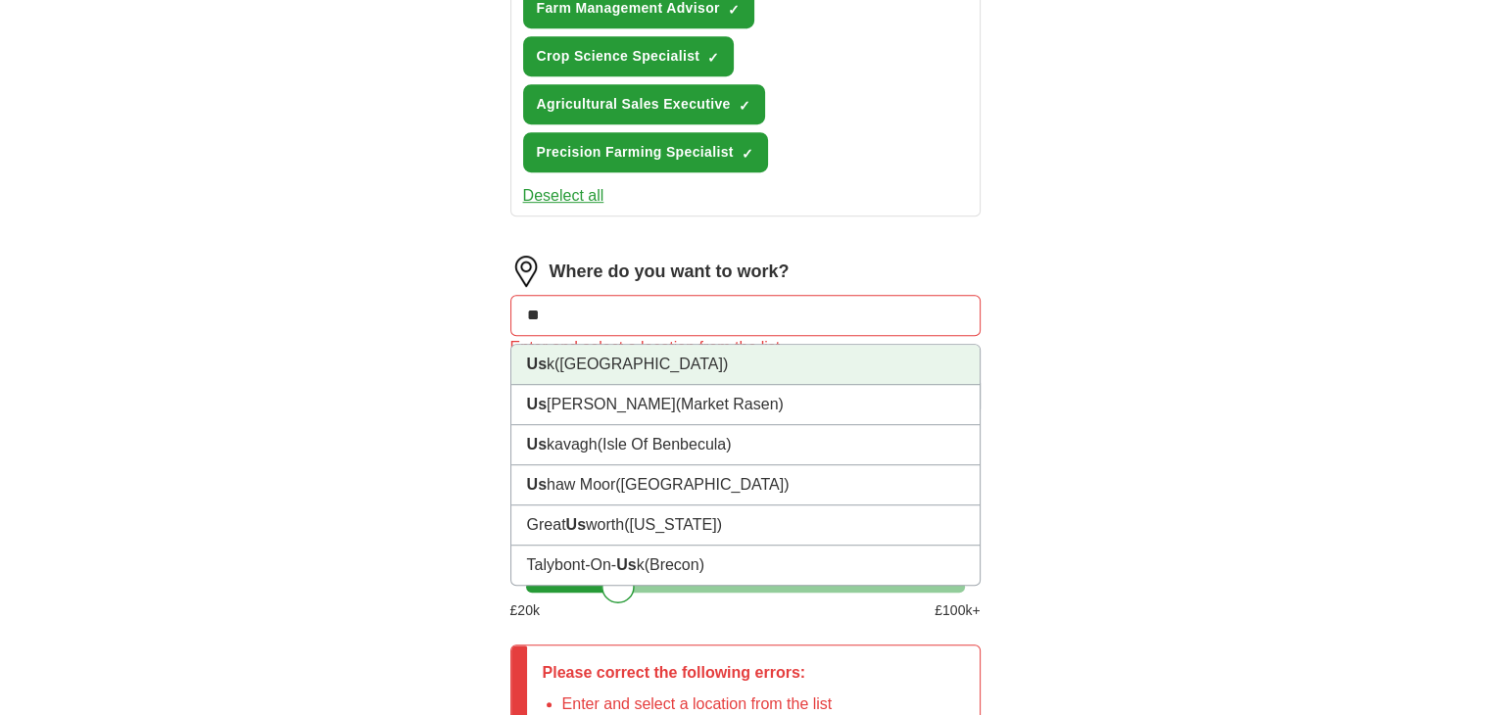
click at [595, 356] on span "([GEOGRAPHIC_DATA])" at bounding box center [640, 364] width 173 height 17
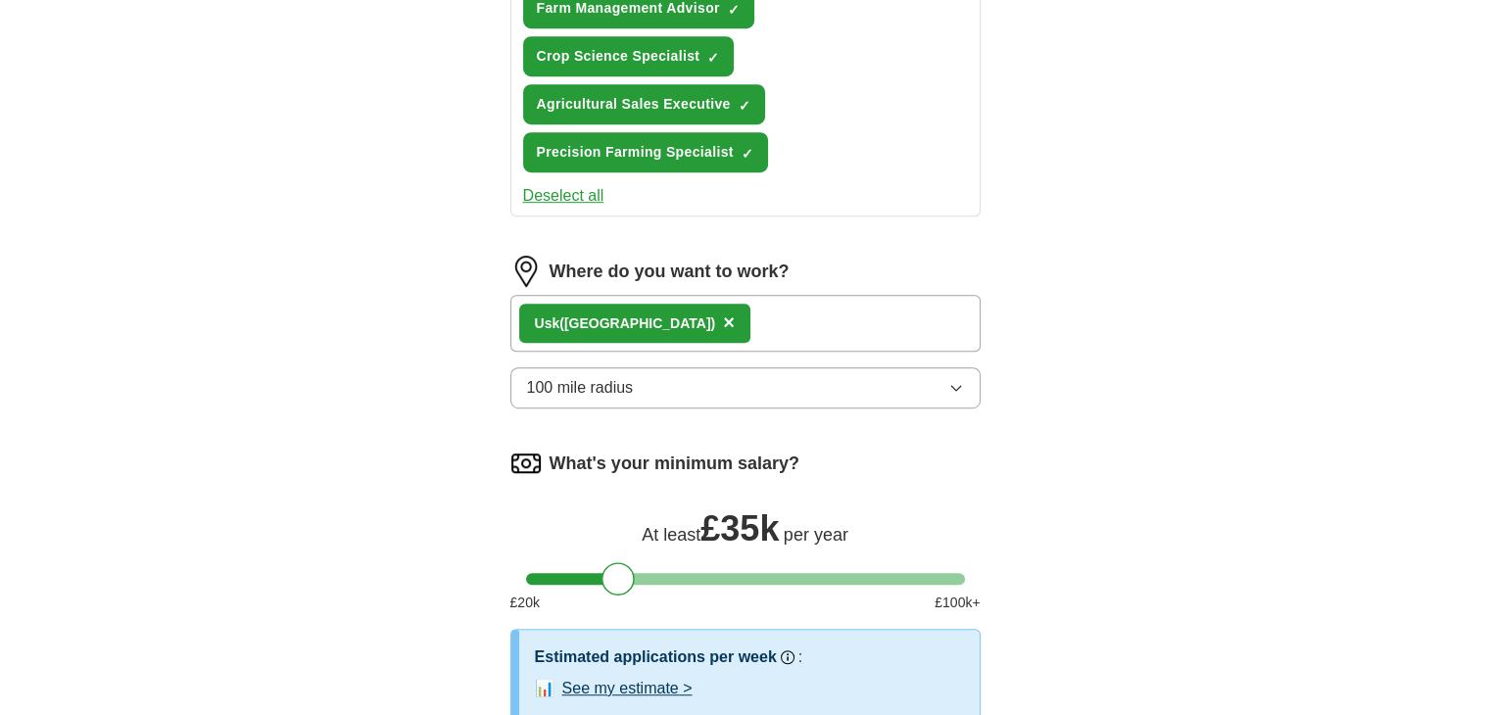
click at [706, 318] on div "Us k ([GEOGRAPHIC_DATA]) ×" at bounding box center [634, 323] width 231 height 39
click at [723, 311] on span "×" at bounding box center [729, 322] width 12 height 22
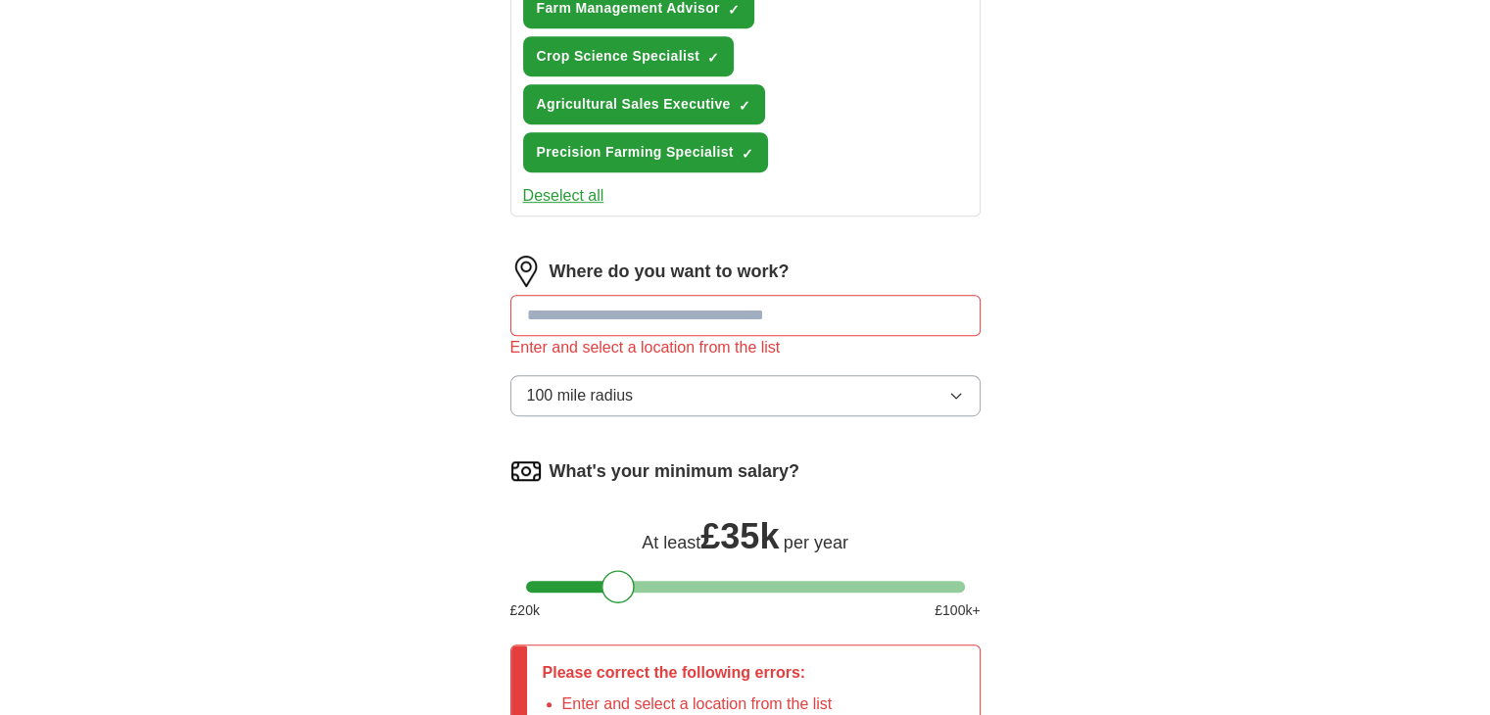
click at [588, 336] on div "Enter and select a location from the list" at bounding box center [745, 348] width 470 height 24
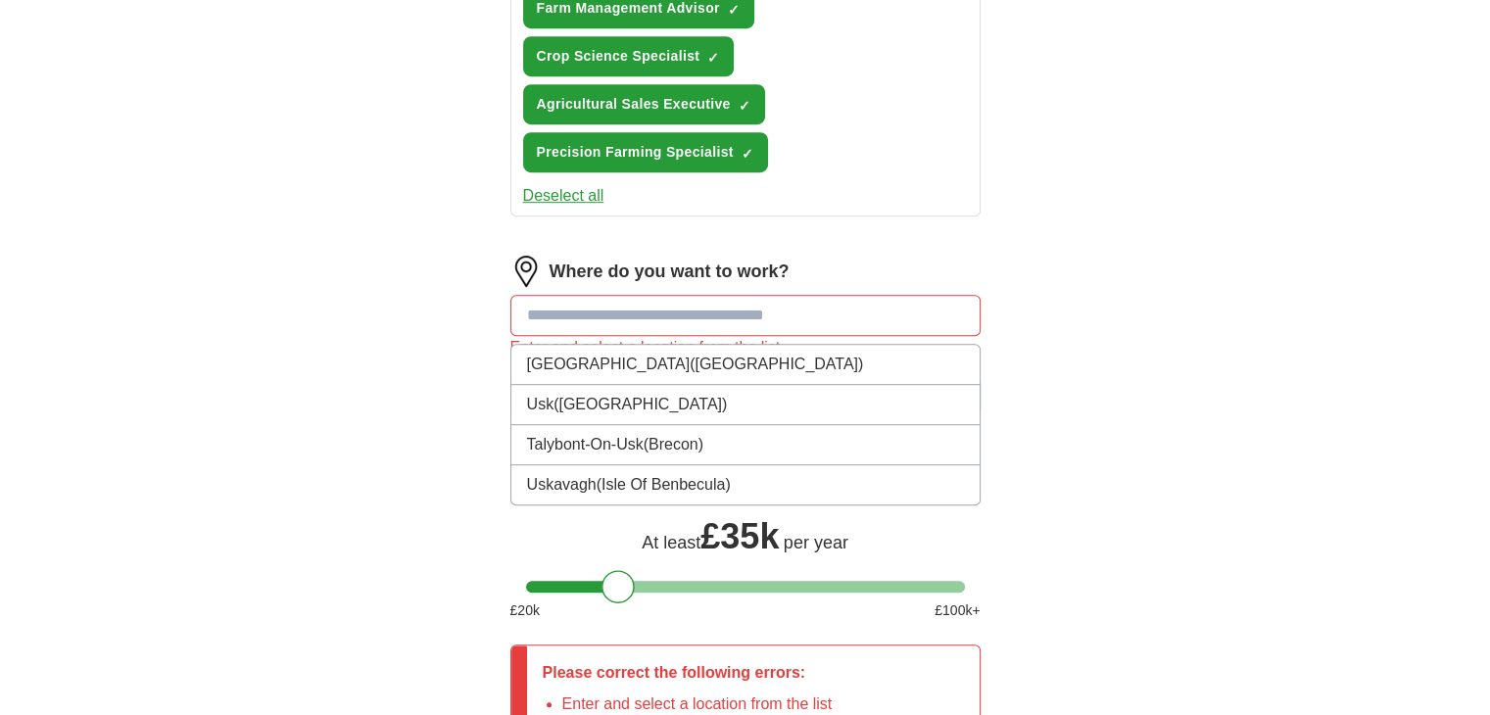
click at [571, 313] on input at bounding box center [745, 315] width 470 height 41
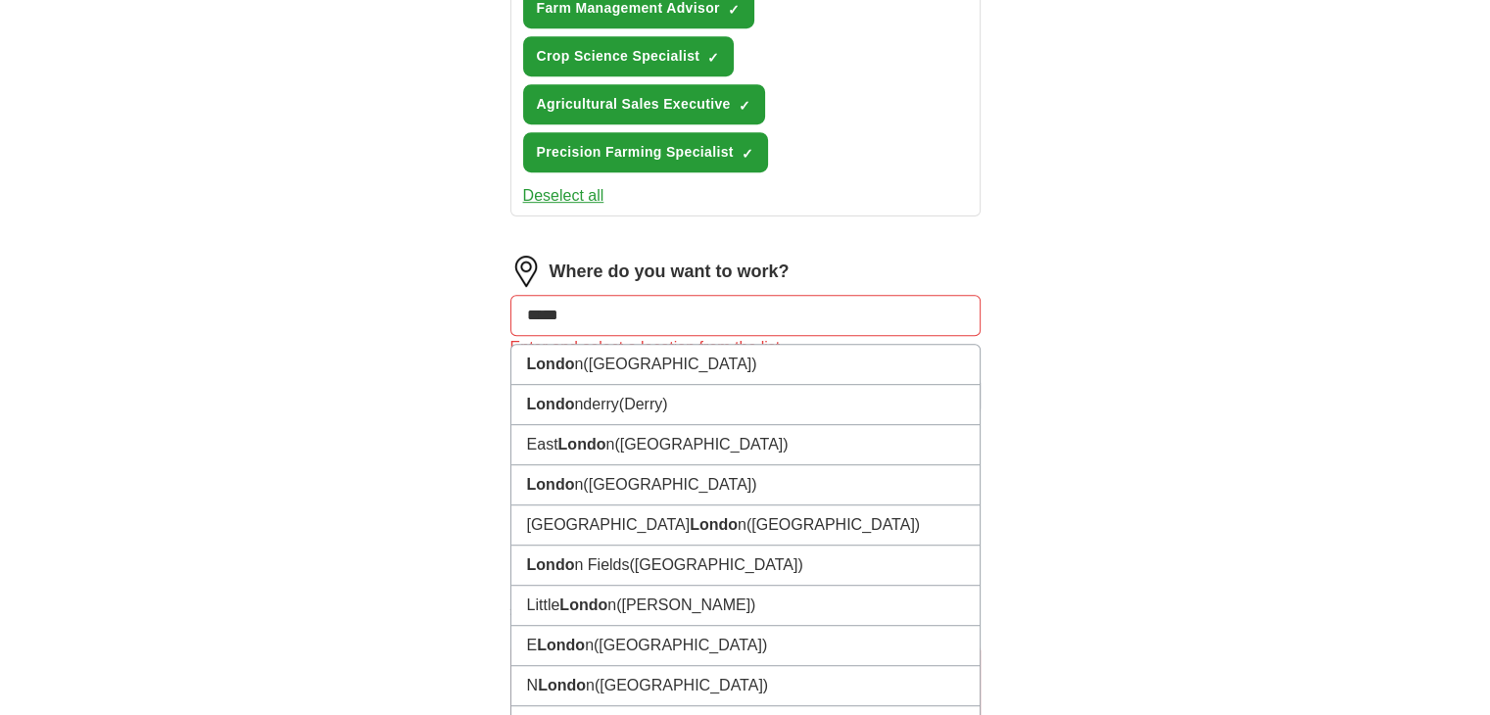
type input "******"
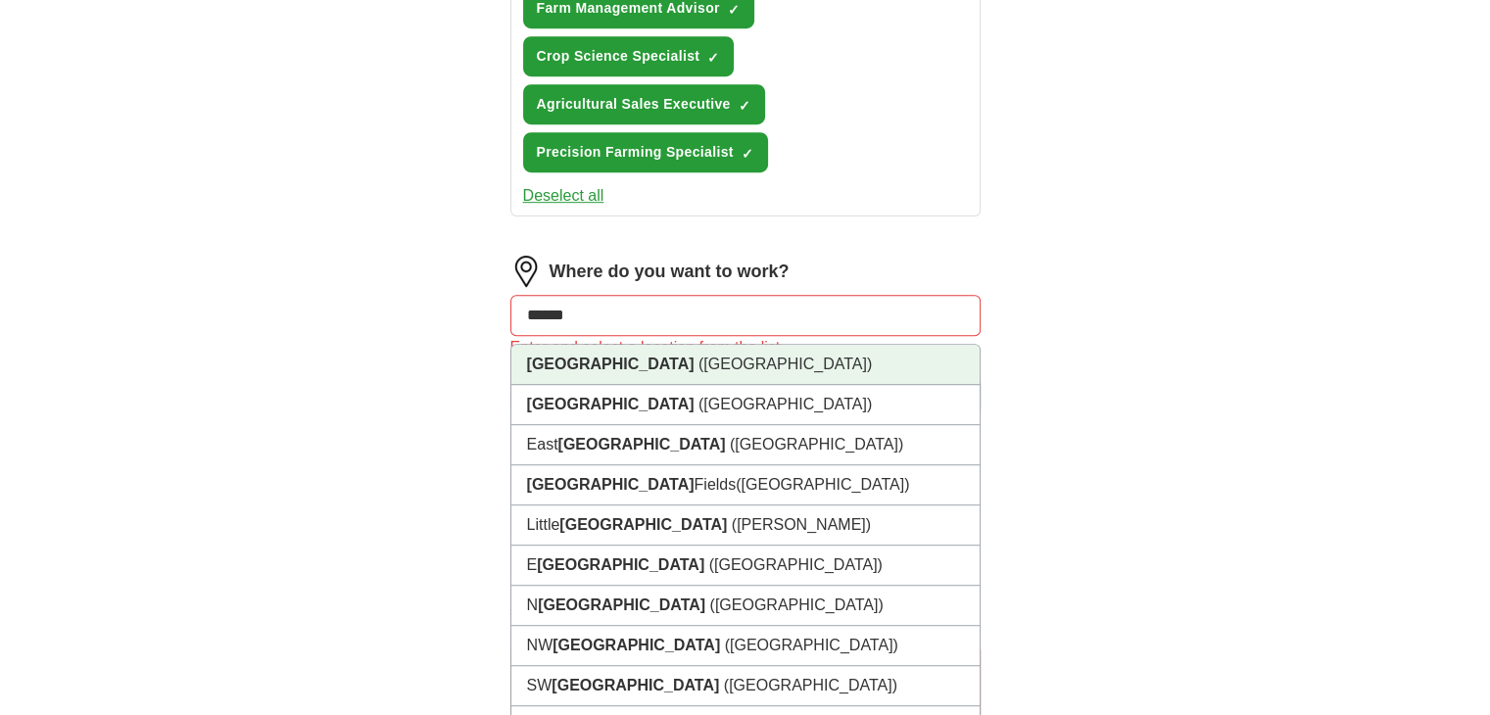
click at [537, 357] on strong "[GEOGRAPHIC_DATA]" at bounding box center [610, 364] width 167 height 17
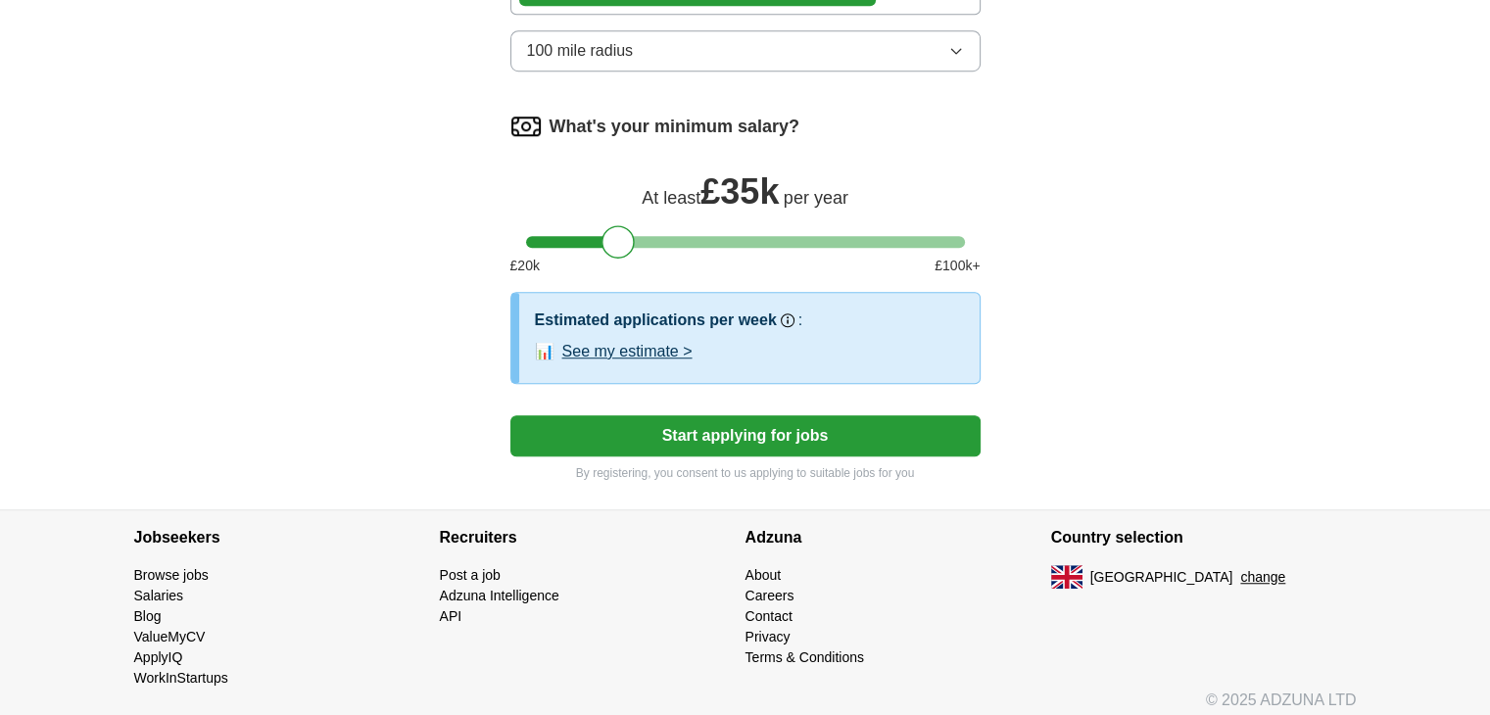
scroll to position [1375, 0]
click at [623, 431] on button "Start applying for jobs" at bounding box center [745, 435] width 470 height 41
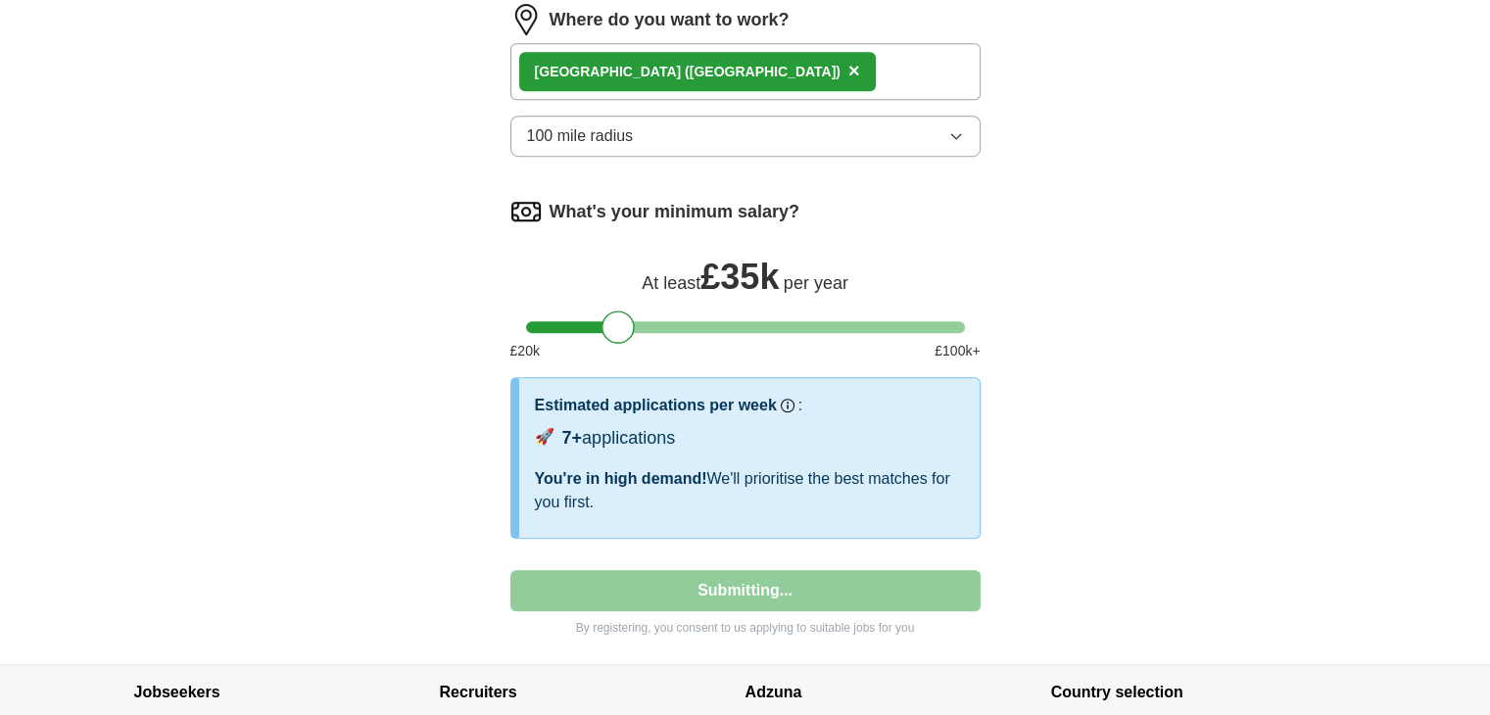
select select "**"
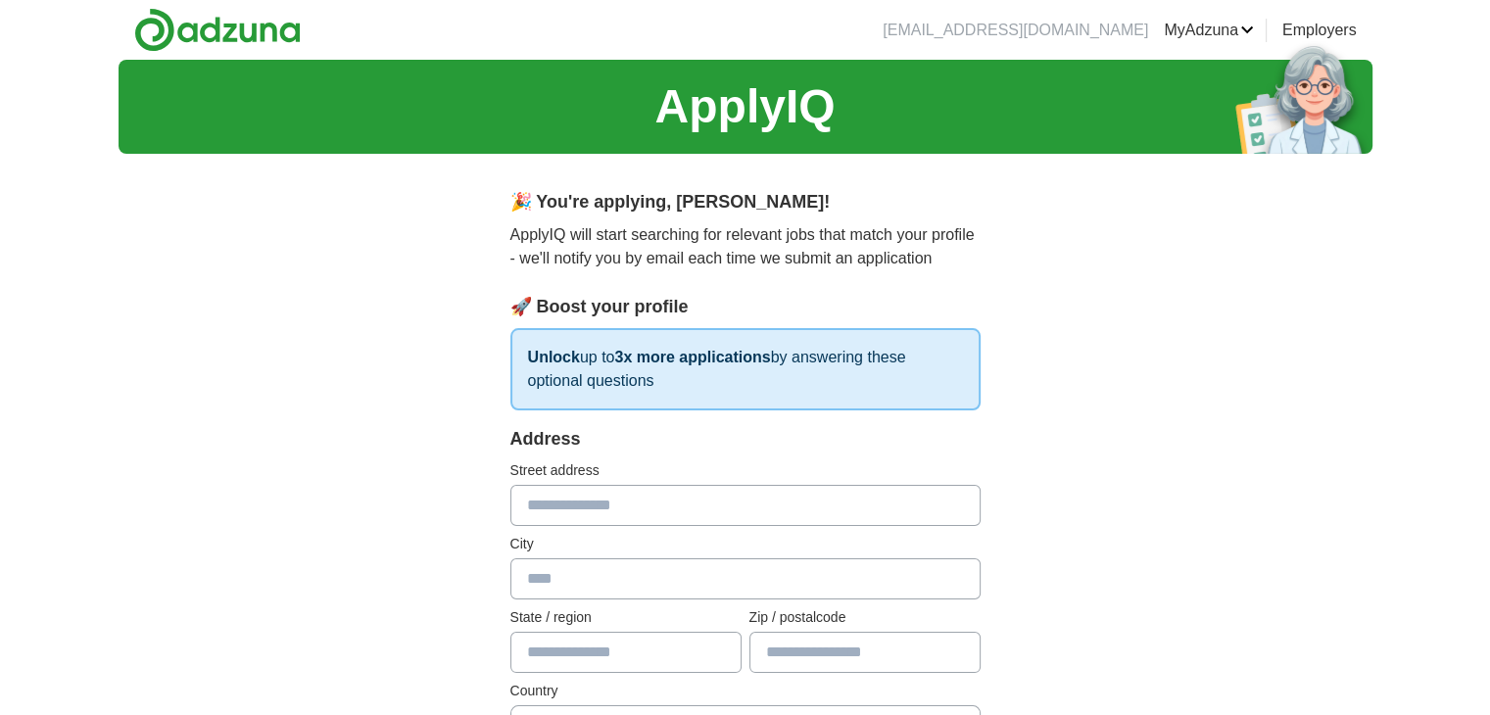
scroll to position [59, 0]
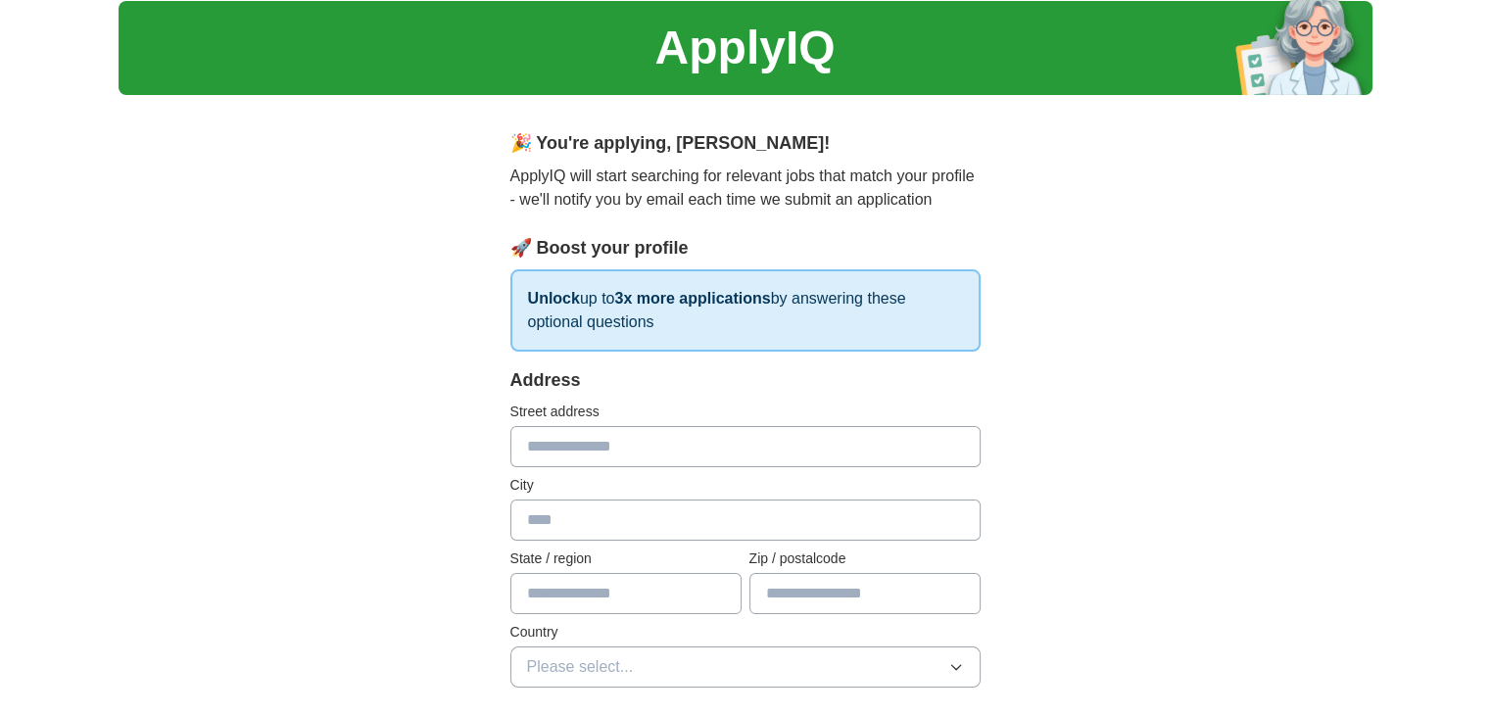
click at [621, 444] on input "text" at bounding box center [745, 446] width 470 height 41
type input "**********"
type input "********"
type input "*********"
type input "*******"
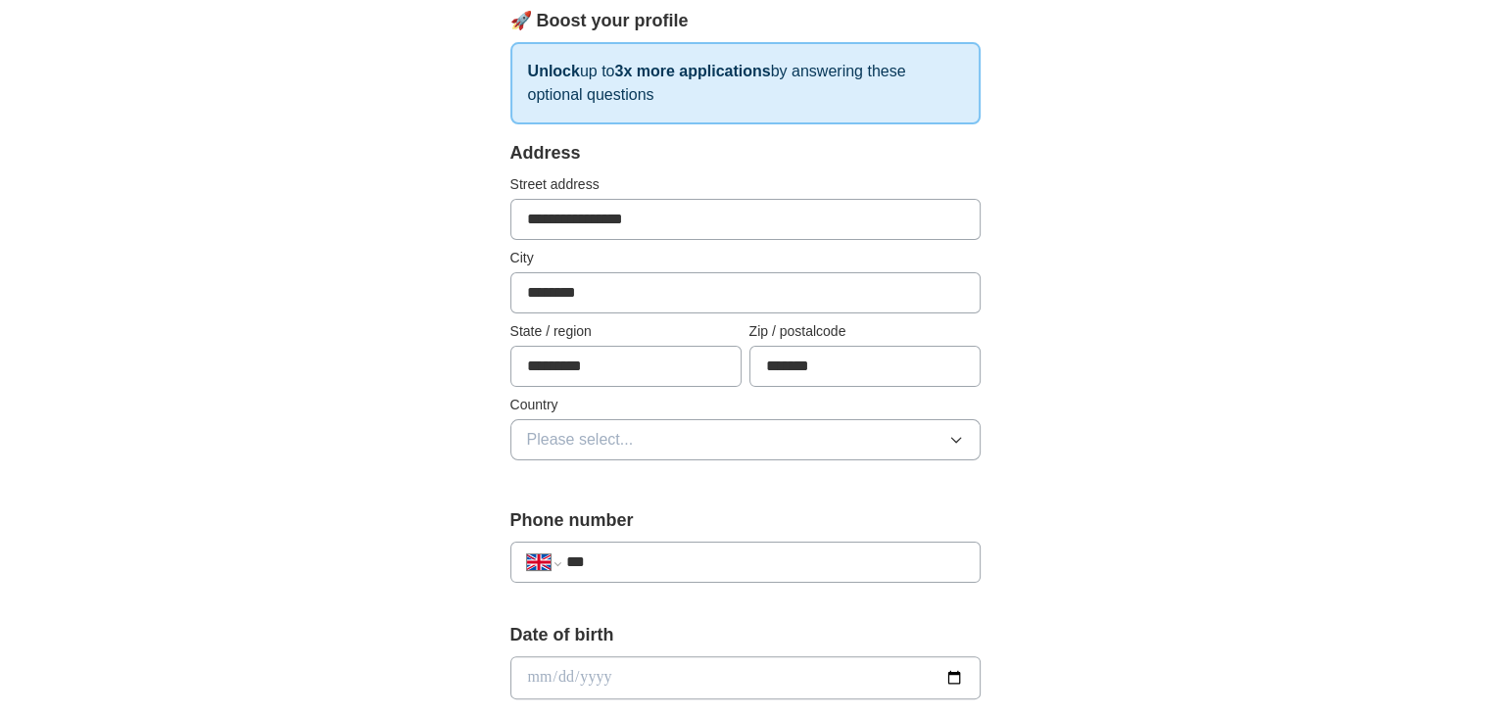
scroll to position [288, 0]
click at [600, 428] on span "Please select..." at bounding box center [580, 438] width 107 height 24
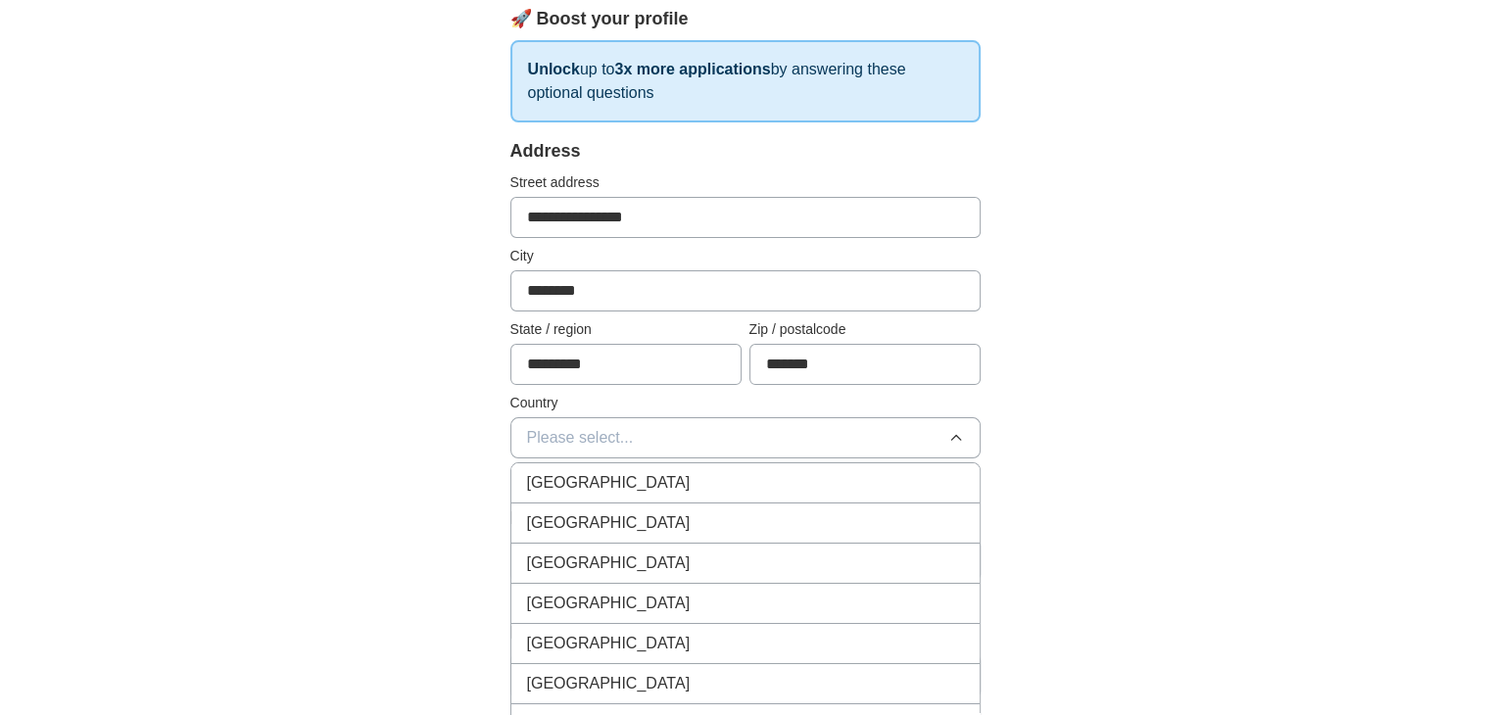
click at [586, 475] on span "[GEOGRAPHIC_DATA]" at bounding box center [609, 483] width 164 height 24
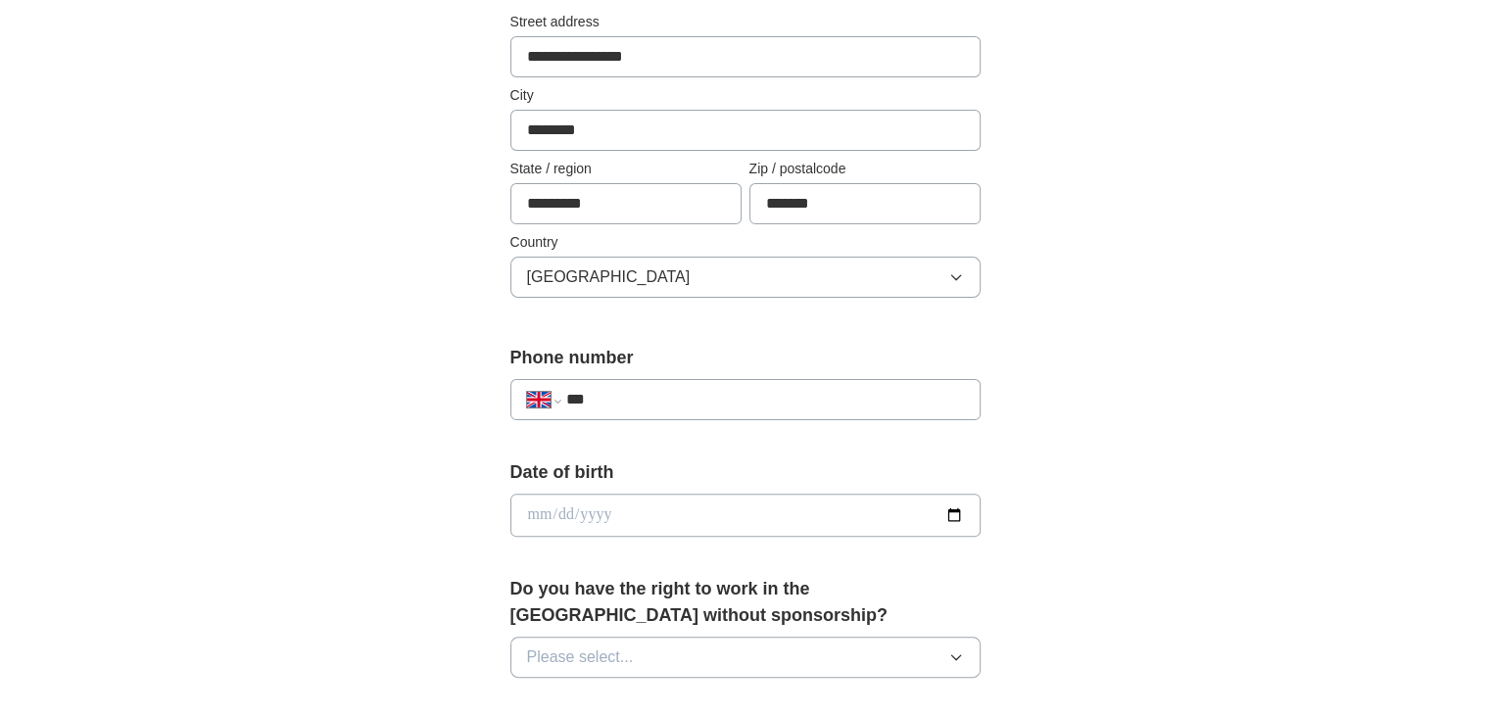
scroll to position [451, 0]
click at [603, 399] on input "***" at bounding box center [764, 398] width 398 height 24
click at [623, 403] on input "***" at bounding box center [764, 398] width 398 height 24
click at [613, 499] on input "date" at bounding box center [745, 513] width 470 height 43
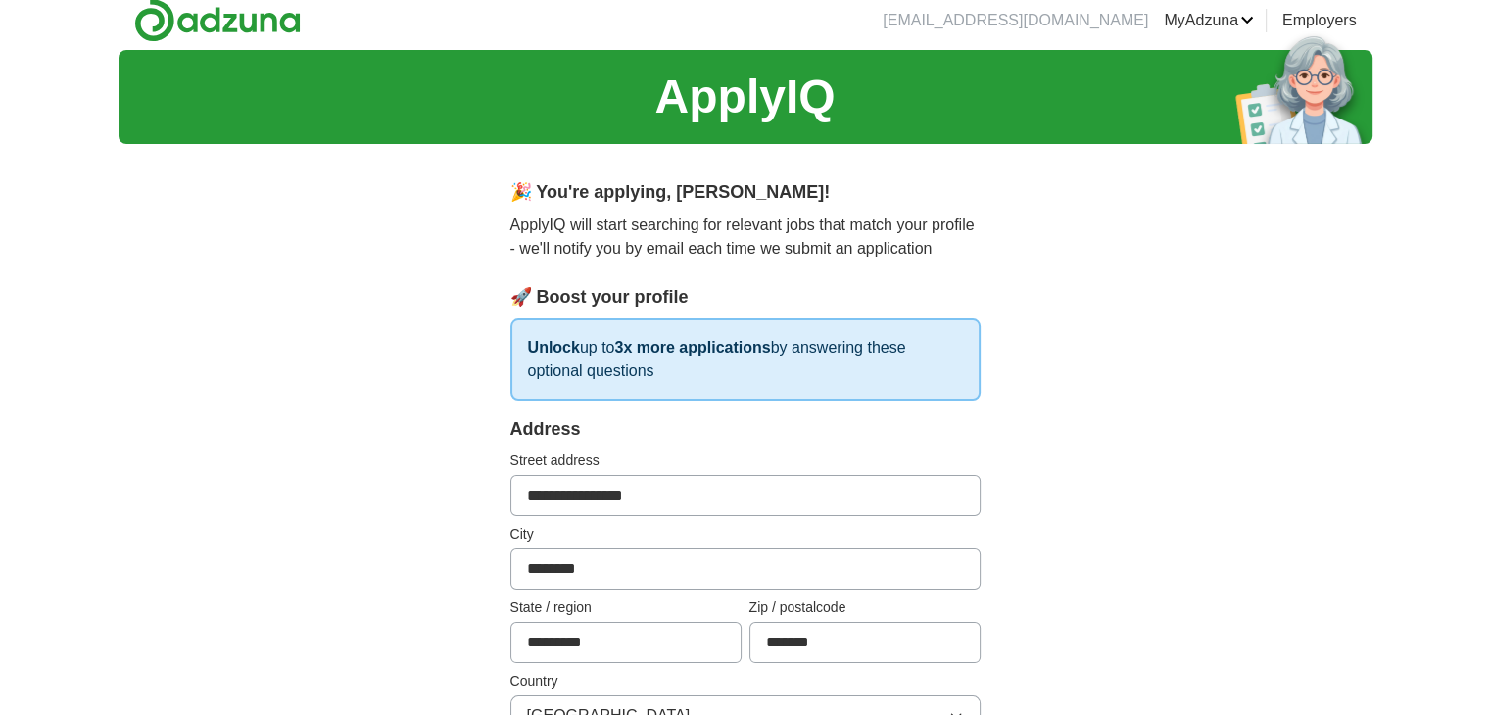
scroll to position [0, 0]
